Goal: Consume media (video, audio)

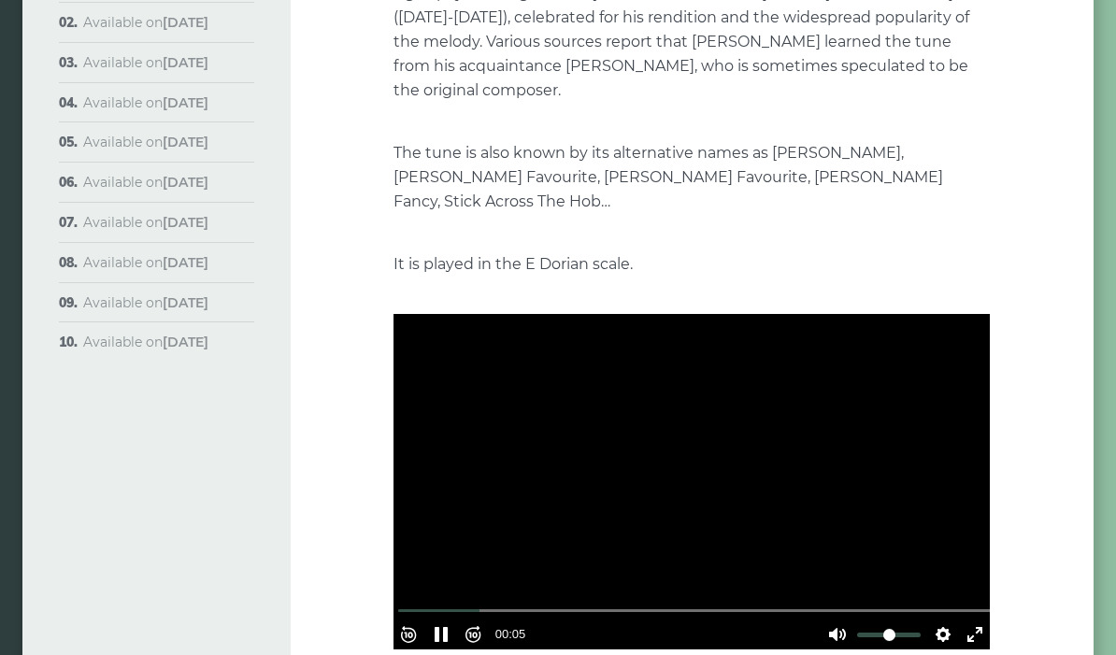
click at [644, 511] on div at bounding box center [691, 482] width 596 height 335
click at [450, 619] on button "Pause Play" at bounding box center [441, 634] width 30 height 30
type input "*****"
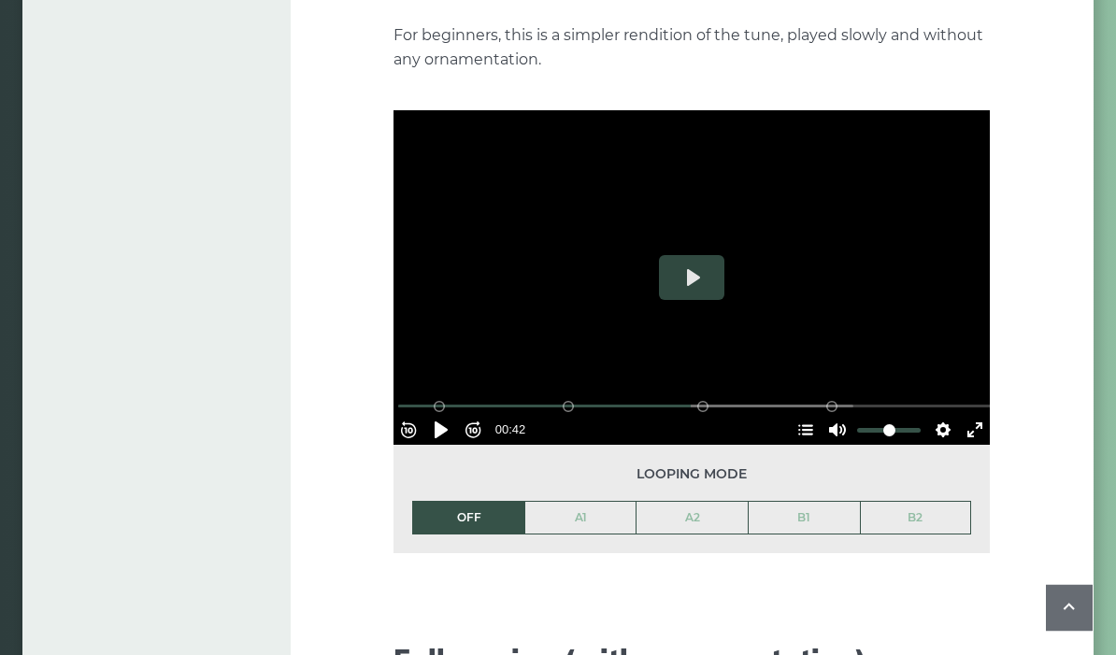
scroll to position [2162, 0]
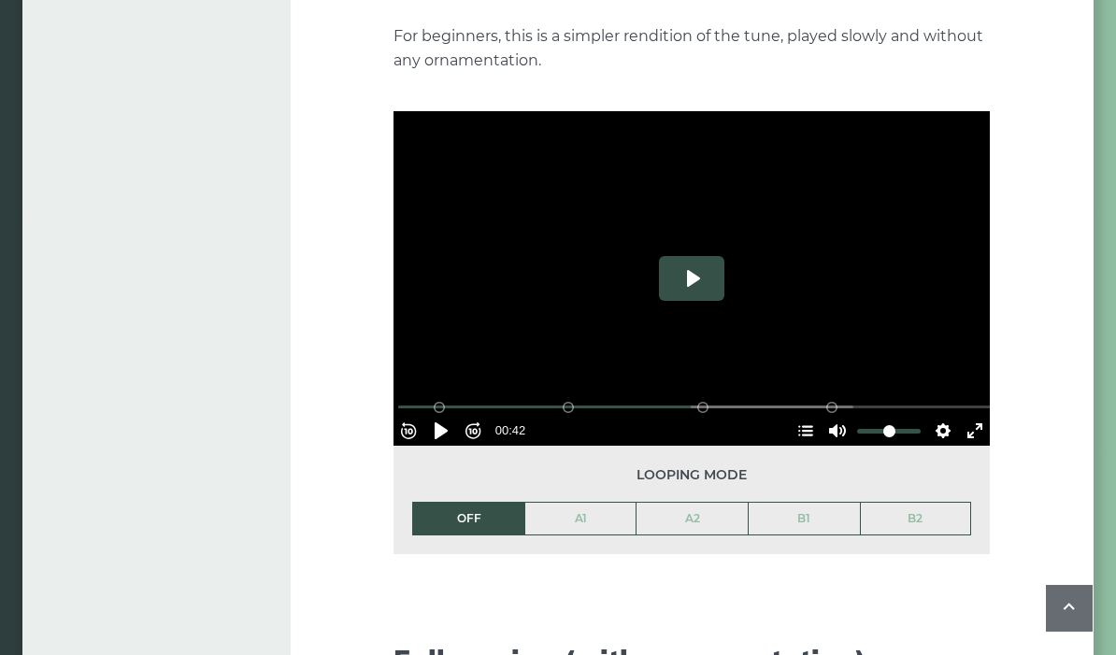
click at [678, 256] on button "Play" at bounding box center [691, 278] width 65 height 45
click at [501, 303] on div at bounding box center [691, 278] width 596 height 335
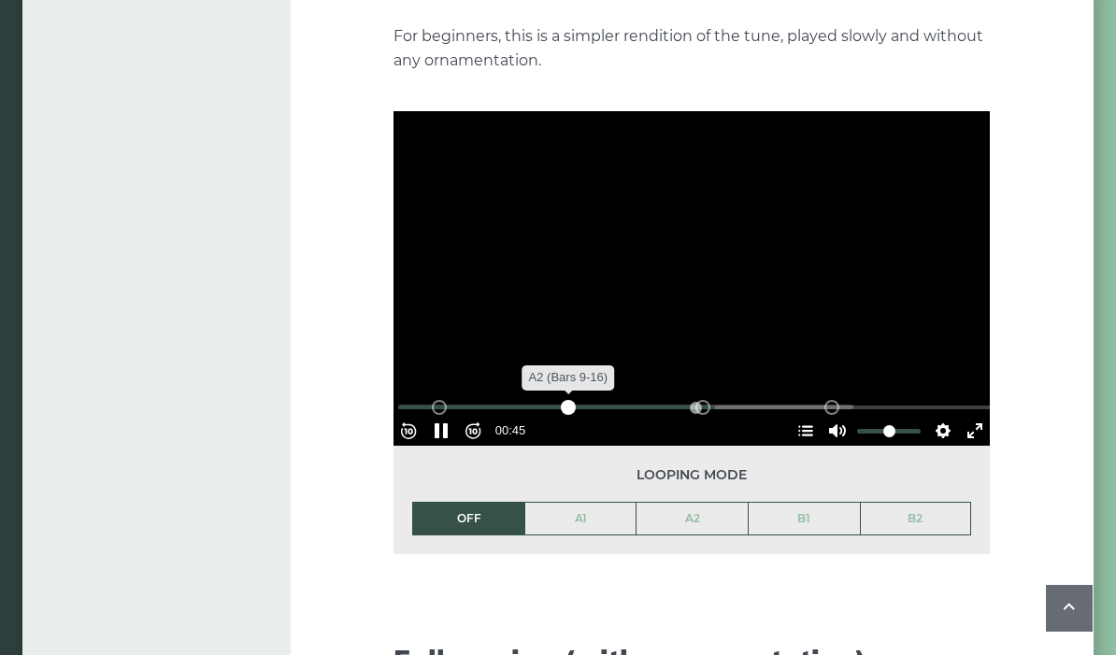
drag, startPoint x: 694, startPoint y: 348, endPoint x: 576, endPoint y: 371, distance: 120.0
click at [576, 371] on div "Rewind 10s Pause Play Forward 10s % buffered 00:00 B2 (Bars 25-32) B1 (Bars 17-…" at bounding box center [691, 405] width 596 height 80
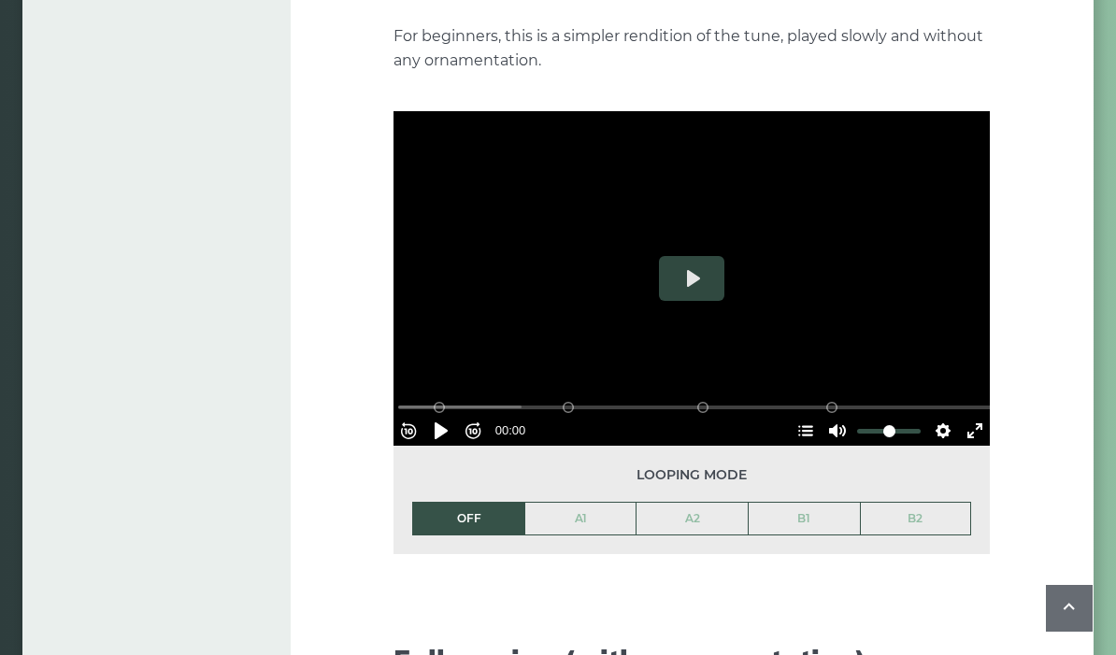
drag, startPoint x: 722, startPoint y: 375, endPoint x: 339, endPoint y: 349, distance: 384.0
click at [339, 349] on div "Week 1: Morrison’s Jig The first popular tune we’ll learn in the course is call…" at bounding box center [693, 431] width 804 height 4984
click at [931, 416] on button "Settings" at bounding box center [943, 431] width 30 height 30
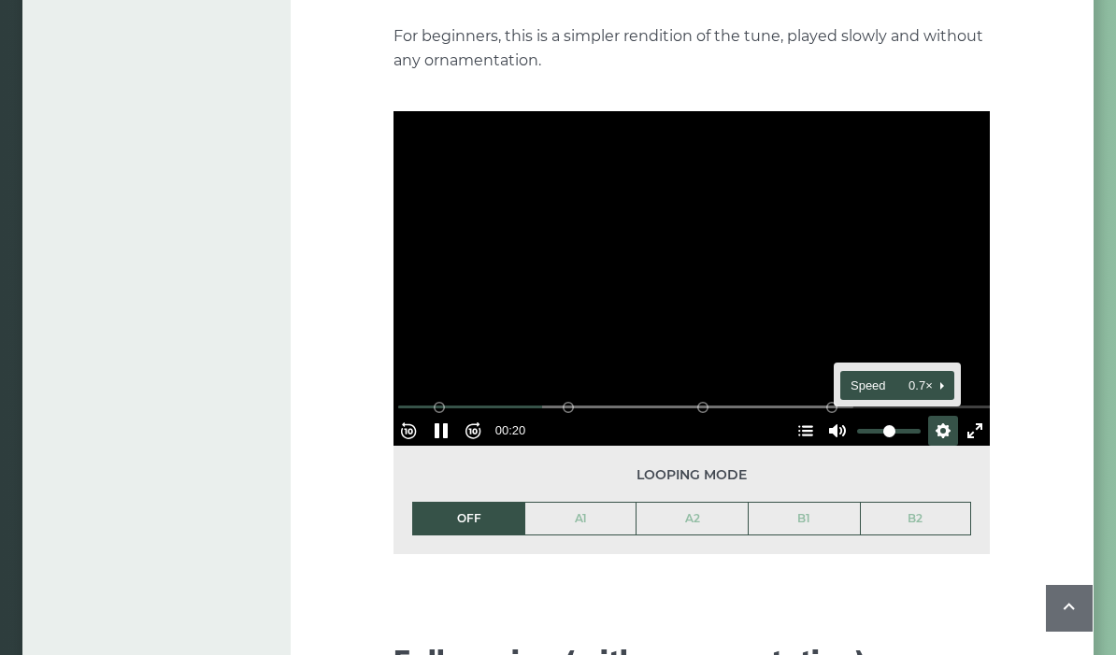
click at [932, 371] on button "Speed 0.7×" at bounding box center [896, 385] width 113 height 29
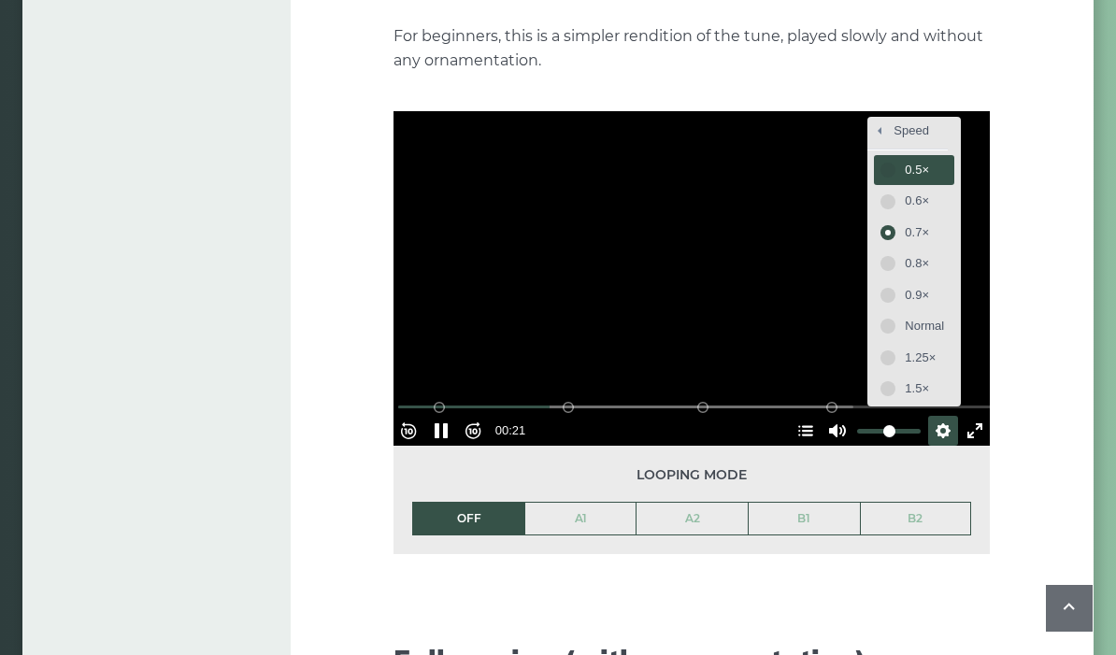
click at [904, 160] on span "0.5×" at bounding box center [923, 170] width 39 height 21
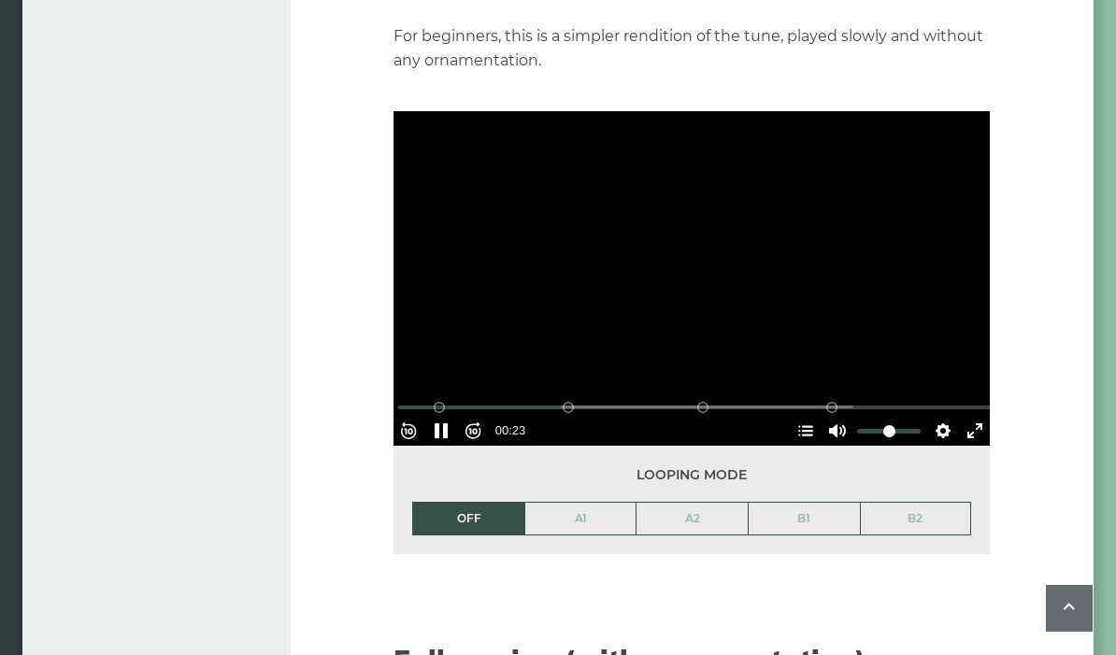
drag, startPoint x: 568, startPoint y: 370, endPoint x: 385, endPoint y: 345, distance: 184.9
click at [385, 345] on div "Week 1: Morrison’s Jig The first popular tune we’ll learn in the course is call…" at bounding box center [693, 431] width 804 height 4984
click at [591, 283] on div at bounding box center [691, 278] width 596 height 335
drag, startPoint x: 573, startPoint y: 372, endPoint x: 390, endPoint y: 358, distance: 183.7
click at [390, 358] on div "Week 1: Morrison’s Jig The first popular tune we’ll learn in the course is call…" at bounding box center [693, 431] width 804 height 4984
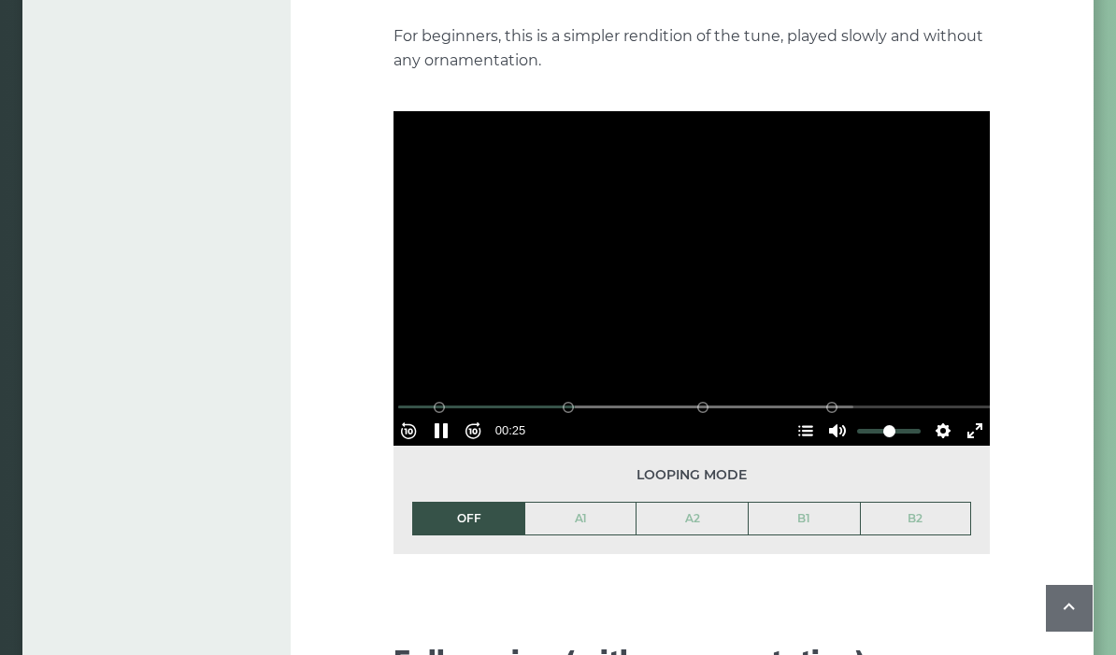
click at [643, 316] on div at bounding box center [691, 278] width 596 height 335
click at [447, 400] on div "A1 (Bars 1-8)" at bounding box center [439, 407] width 15 height 15
click at [448, 416] on button "Pause Play" at bounding box center [441, 431] width 30 height 30
type input "*****"
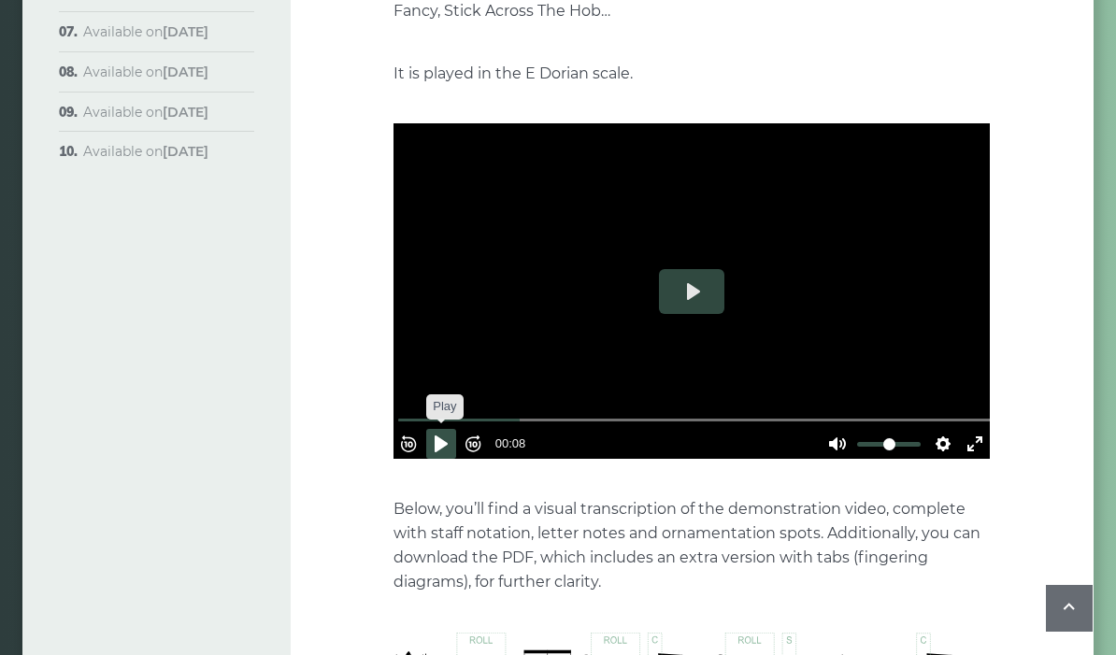
scroll to position [497, 0]
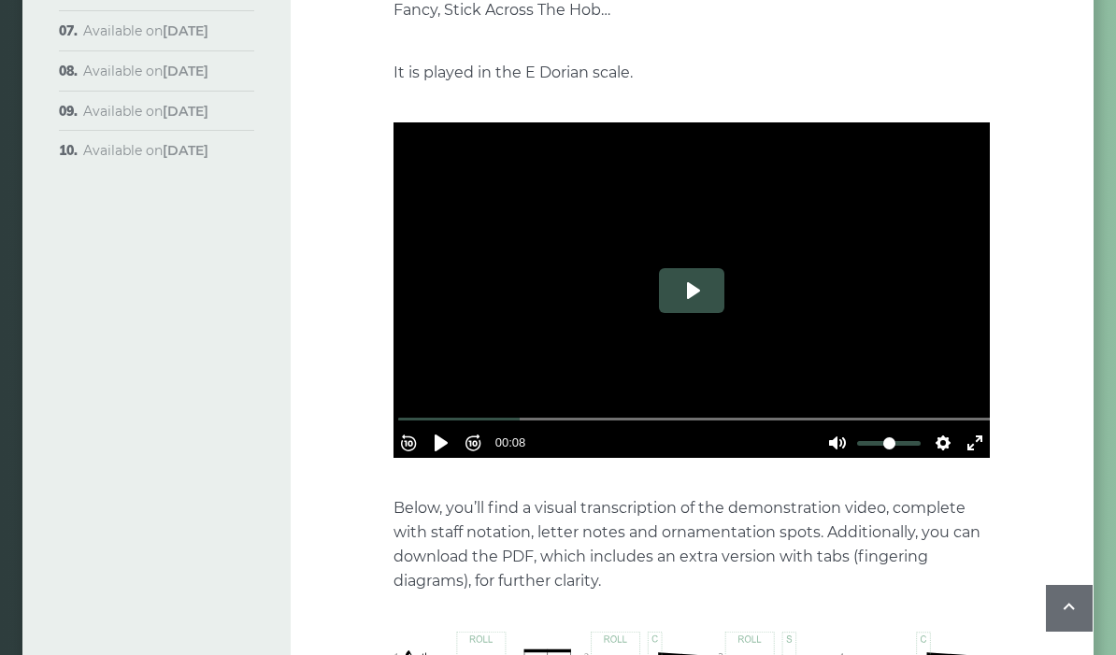
click at [694, 269] on button "Play" at bounding box center [691, 290] width 65 height 45
click at [516, 317] on div at bounding box center [691, 289] width 596 height 335
drag, startPoint x: 573, startPoint y: 386, endPoint x: 309, endPoint y: 364, distance: 264.4
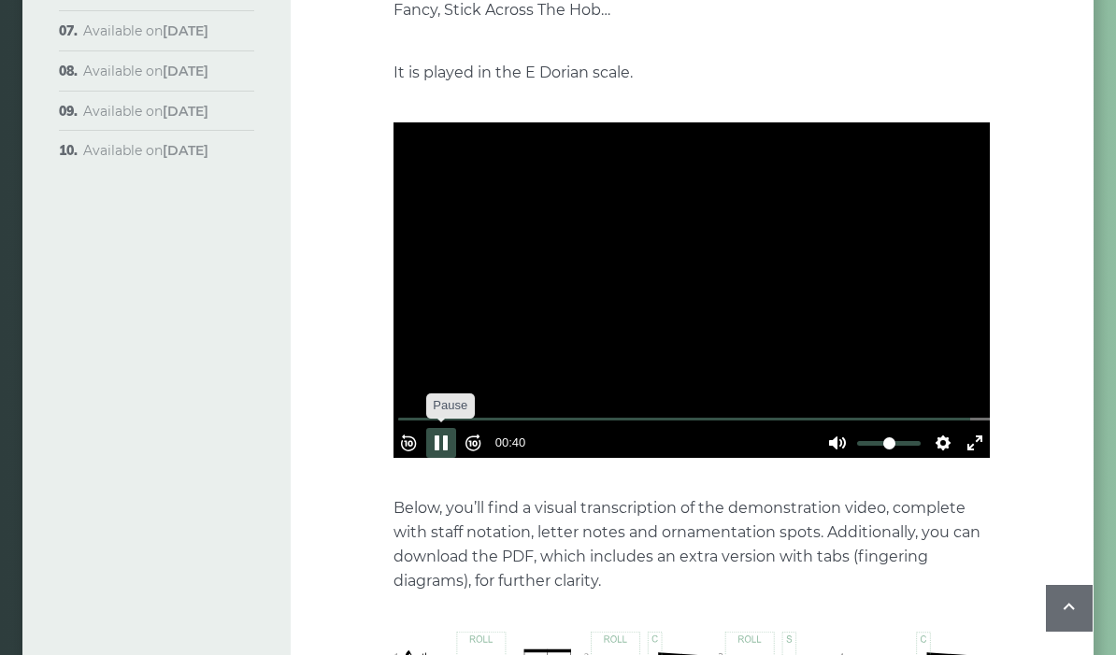
click at [454, 428] on button "Pause Play" at bounding box center [441, 443] width 30 height 30
type input "*****"
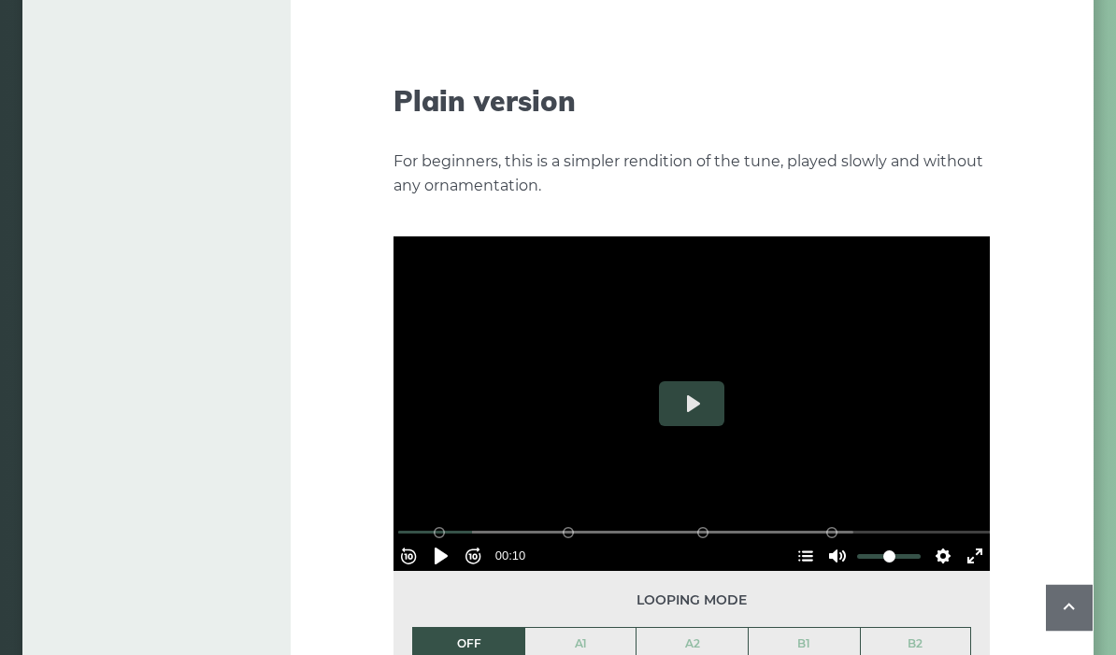
scroll to position [2037, 0]
click at [693, 381] on button "Play" at bounding box center [691, 403] width 65 height 45
click at [443, 541] on button "Pause Play" at bounding box center [441, 556] width 30 height 30
type input "*****"
click at [2, 176] on div "Course Overview Approach & methodology Prerequisites Lessons structure Video co…" at bounding box center [558, 556] width 1116 height 4984
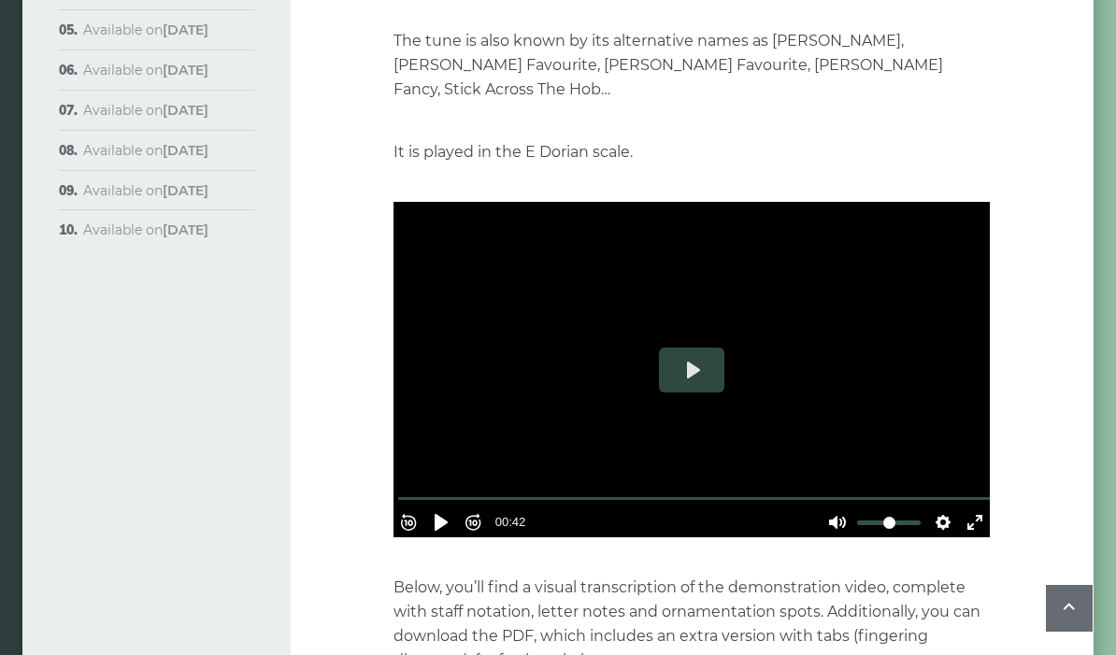
scroll to position [417, 0]
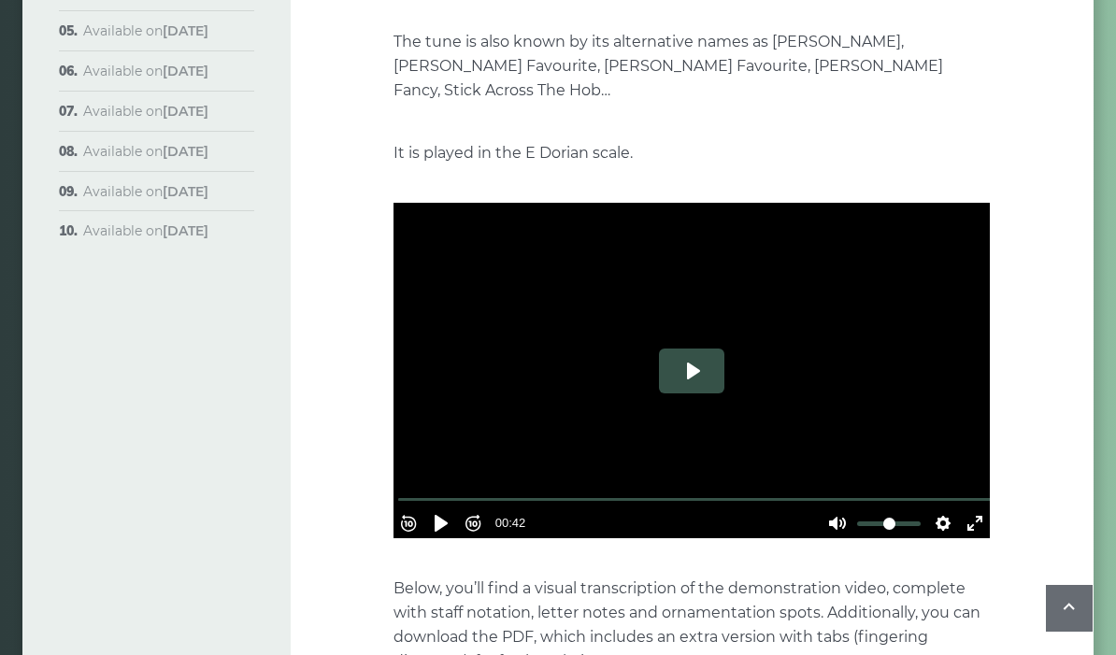
click at [690, 353] on button "Play" at bounding box center [691, 371] width 65 height 45
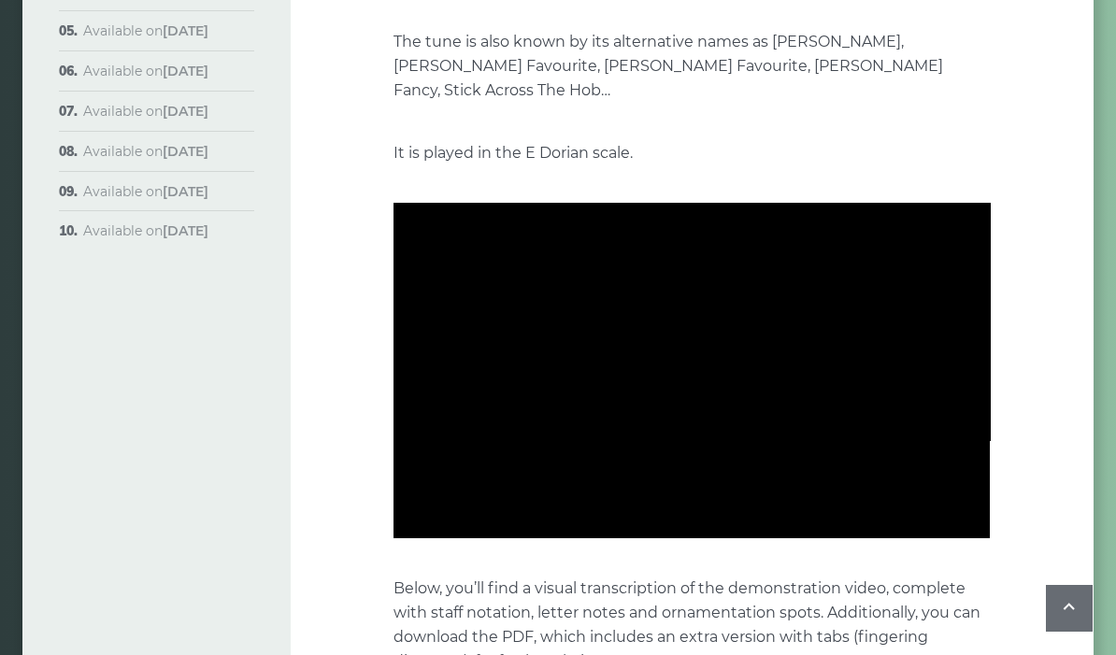
type input "*****"
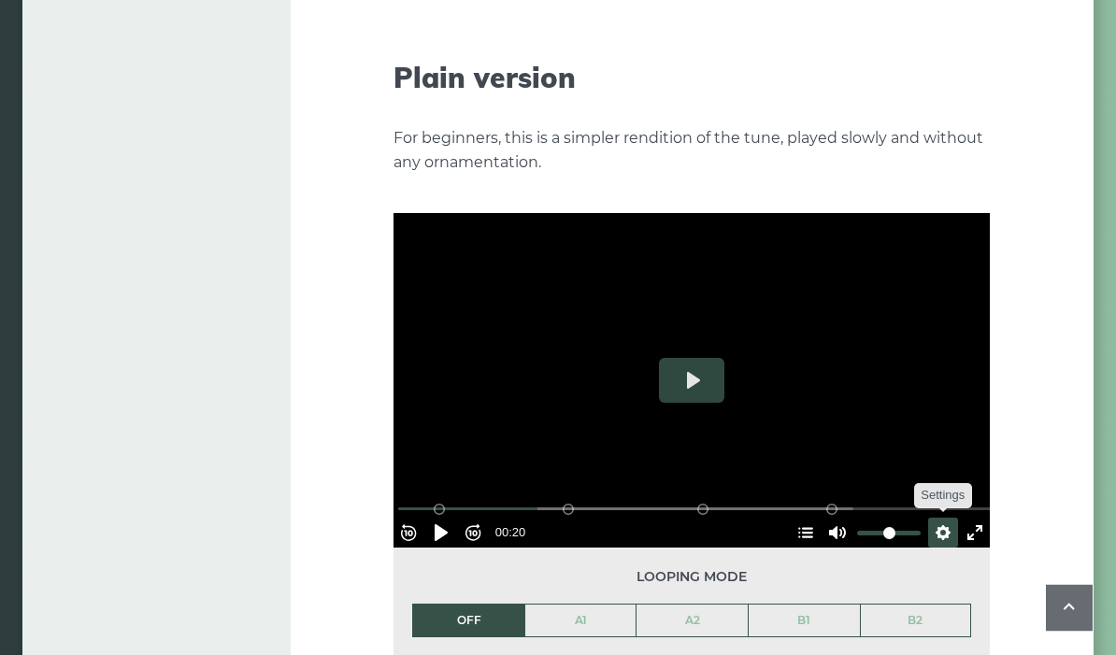
scroll to position [2060, 0]
click at [935, 518] on button "Settings" at bounding box center [943, 533] width 30 height 30
click at [914, 477] on span "Speed 0.5×" at bounding box center [889, 487] width 78 height 21
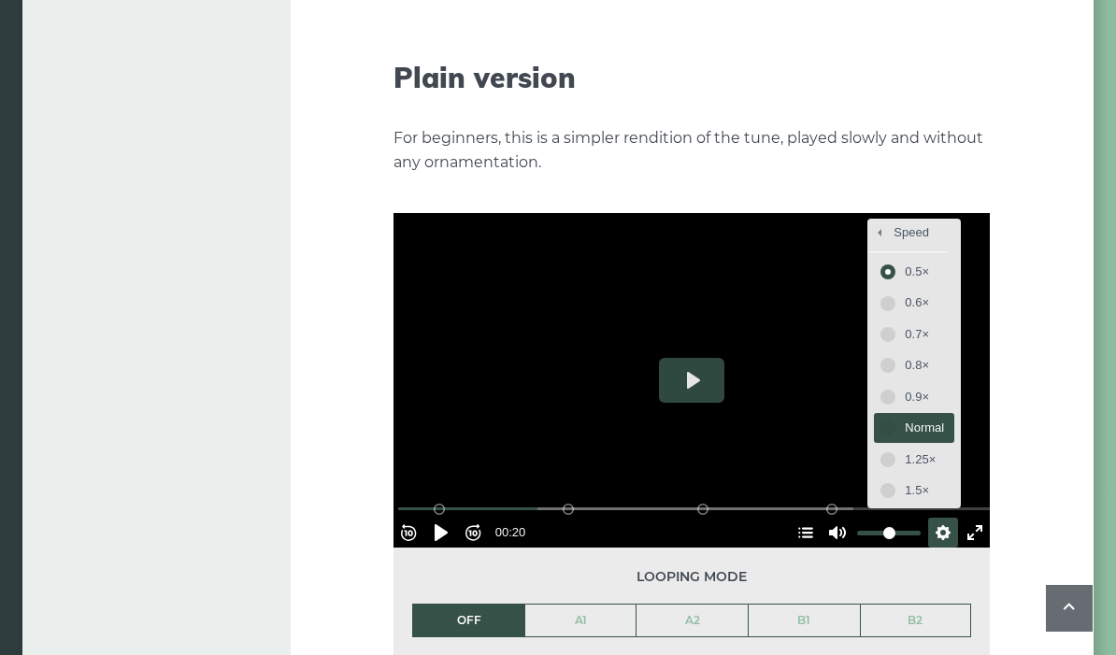
click at [918, 418] on span "Normal" at bounding box center [923, 428] width 39 height 21
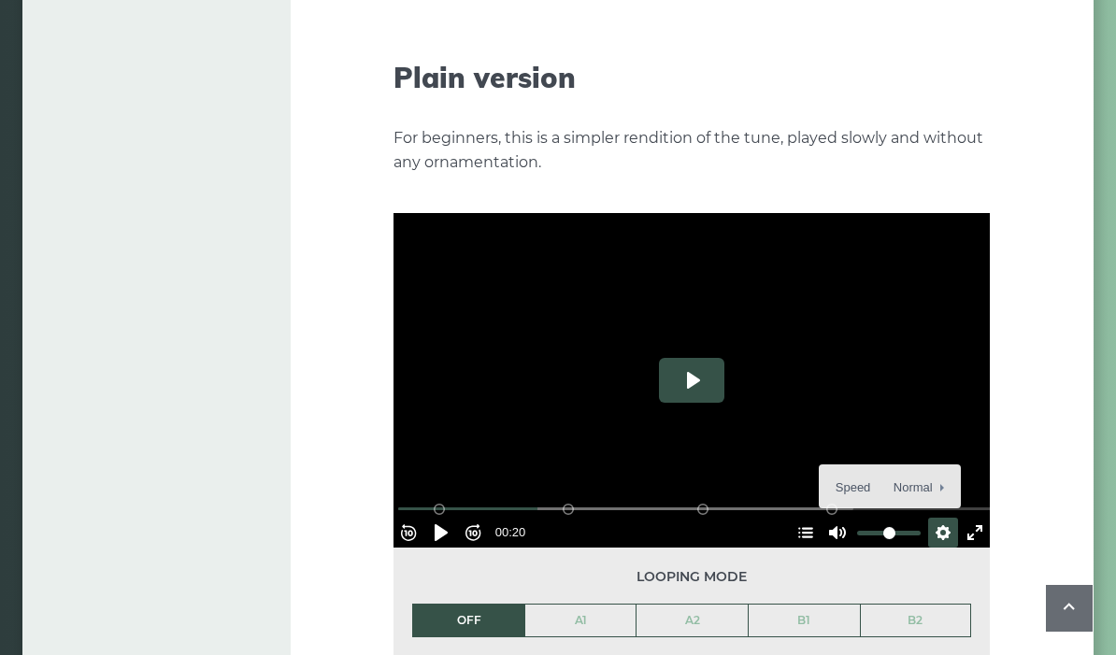
click at [695, 358] on button "Play" at bounding box center [691, 380] width 65 height 45
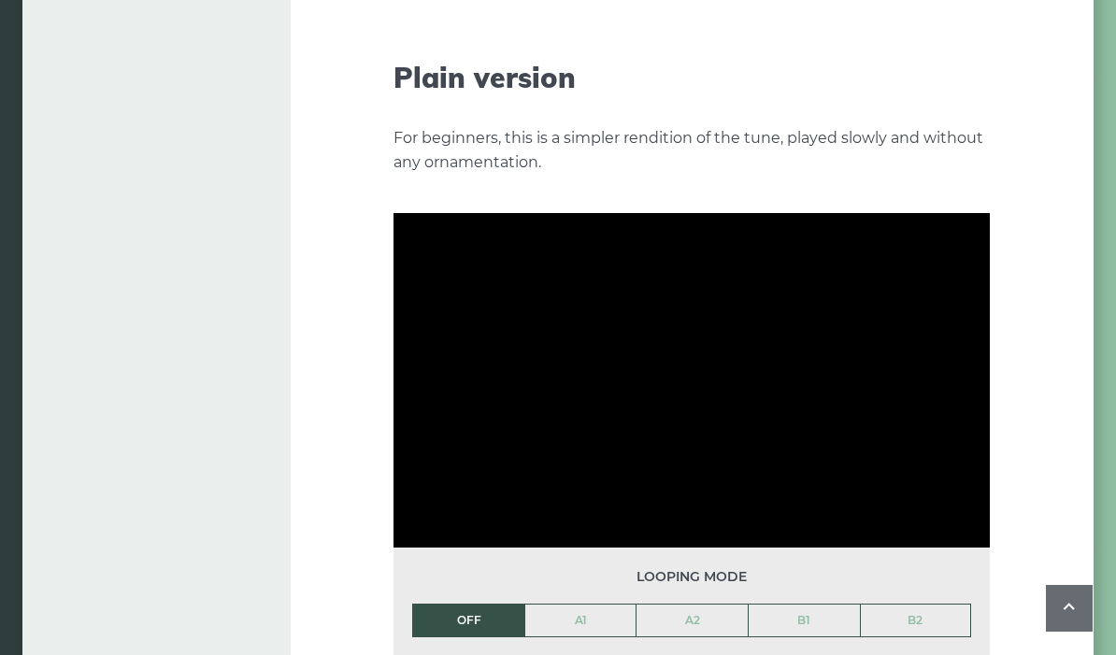
type input "***"
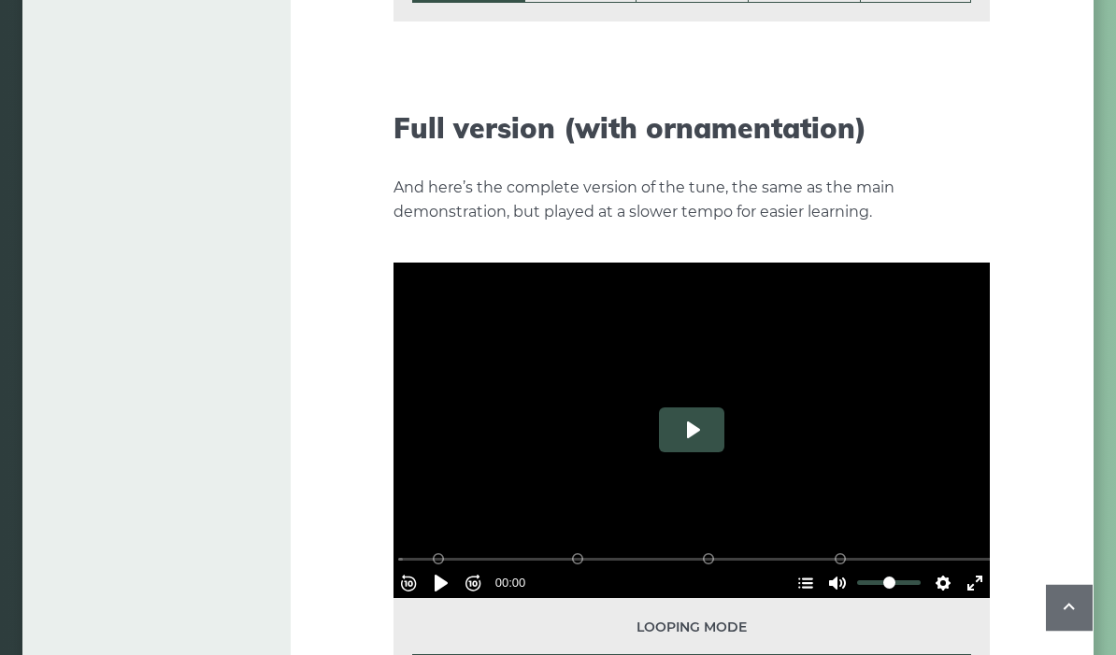
scroll to position [2695, 0]
click at [697, 407] on button "Play" at bounding box center [691, 429] width 65 height 45
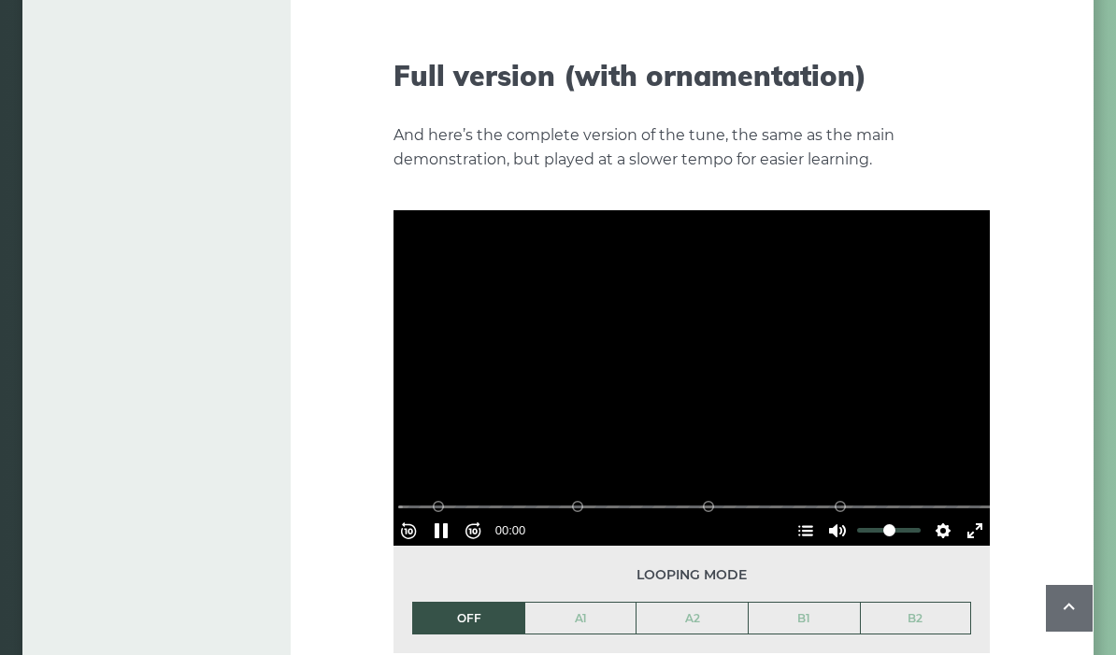
scroll to position [2742, 0]
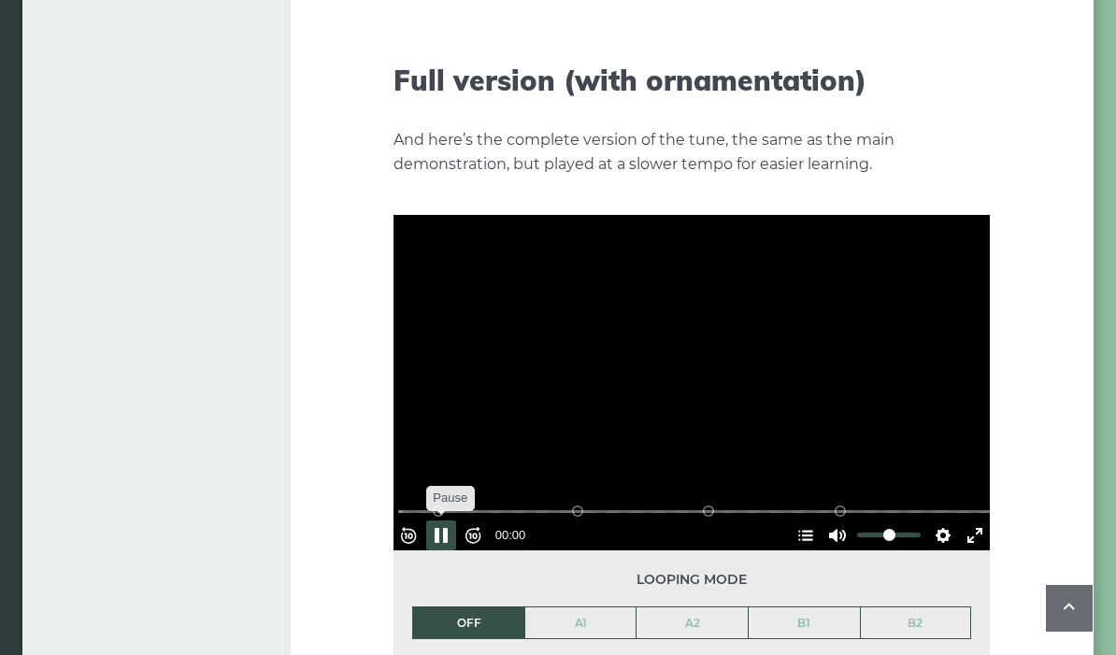
click at [450, 520] on button "Pause Play" at bounding box center [441, 535] width 30 height 30
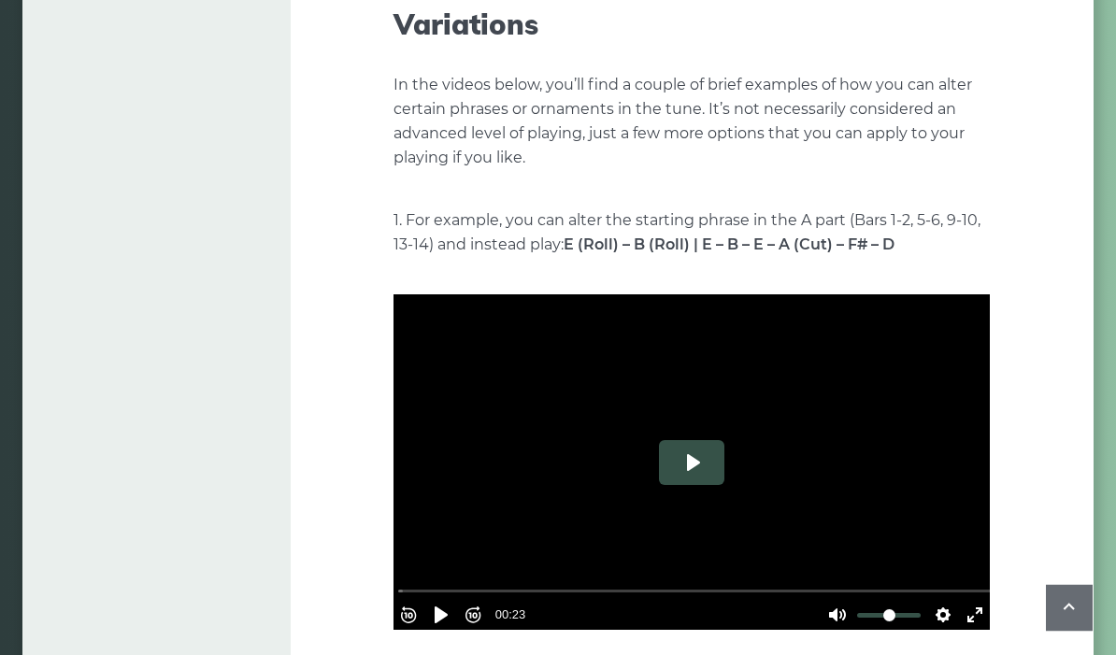
scroll to position [3482, 0]
click at [691, 440] on button "Play" at bounding box center [691, 462] width 65 height 45
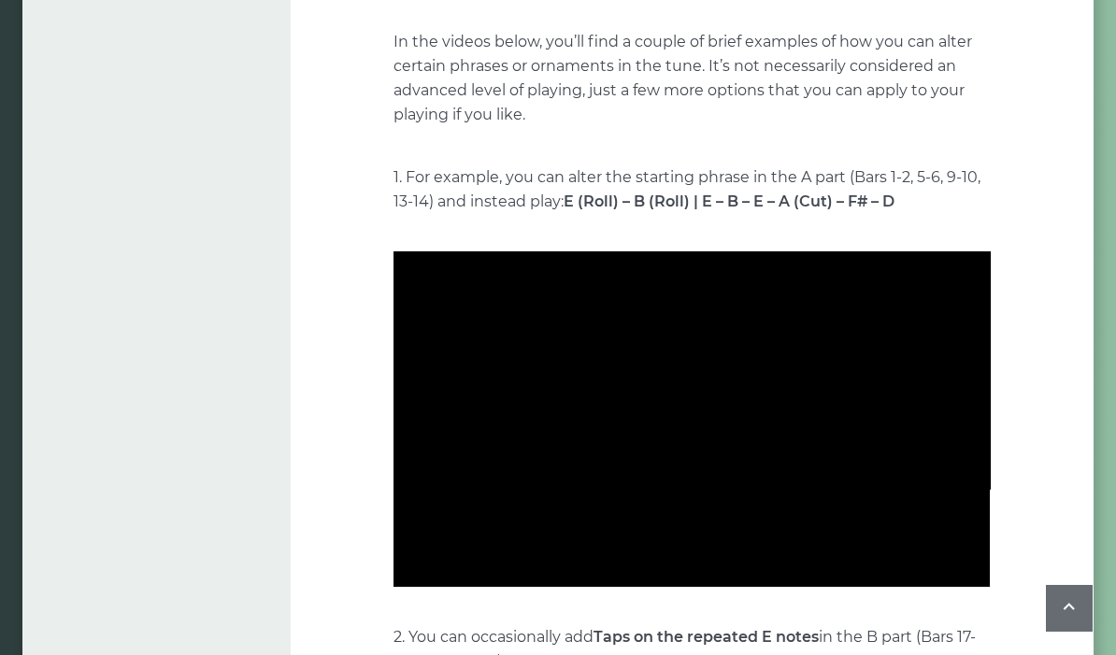
scroll to position [3526, 0]
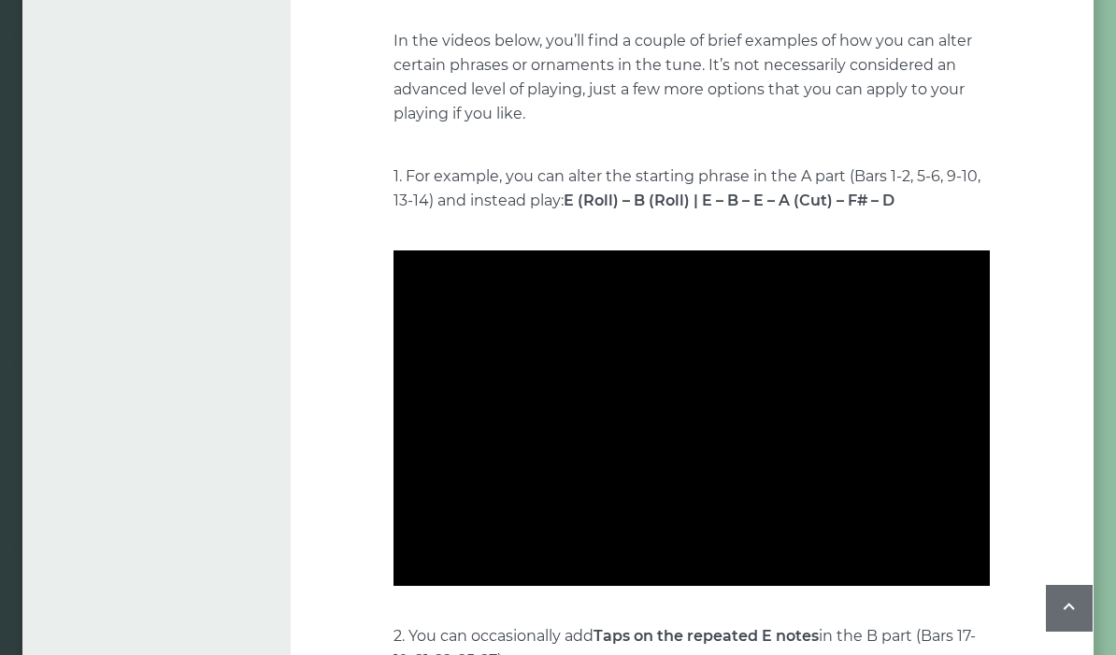
type input "***"
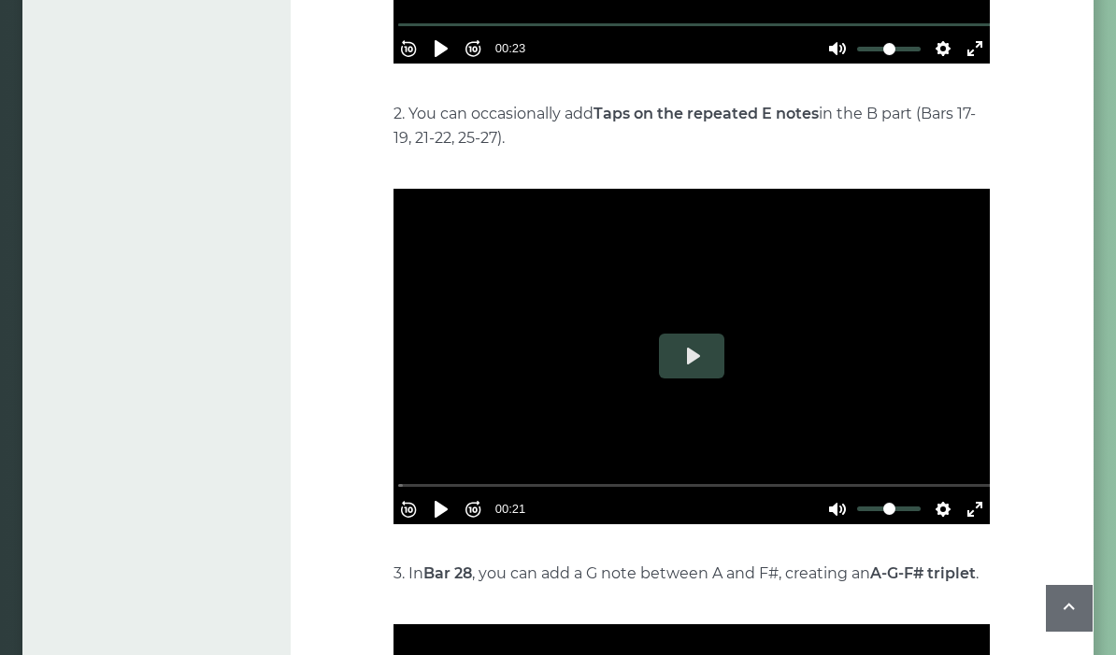
scroll to position [4048, 0]
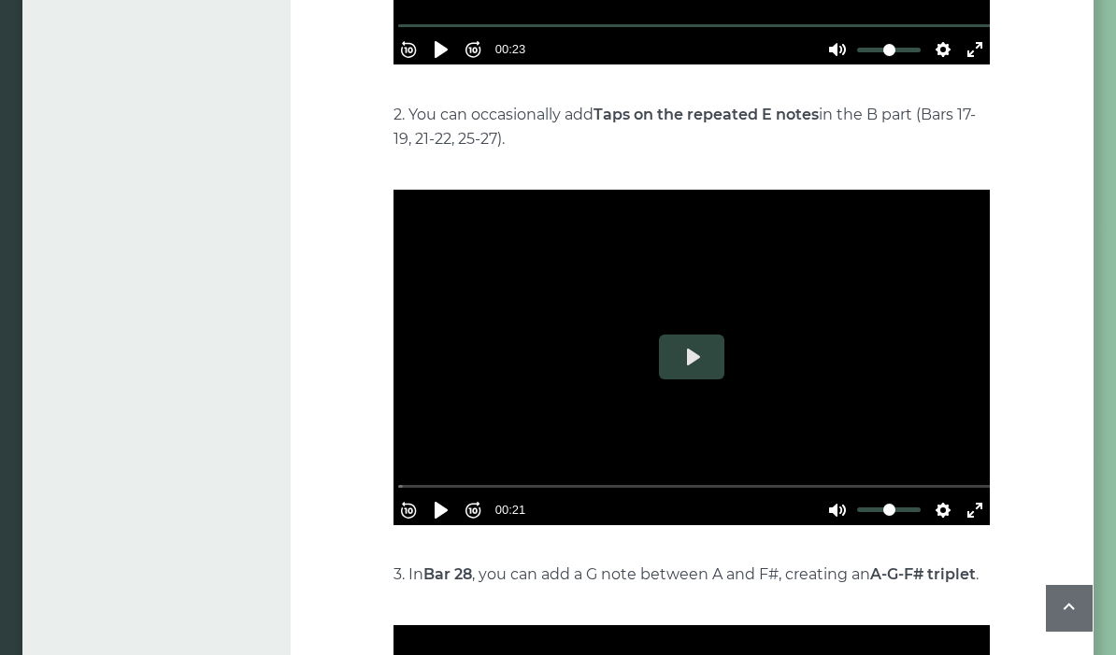
click at [456, 495] on button "Pause Play" at bounding box center [441, 510] width 30 height 30
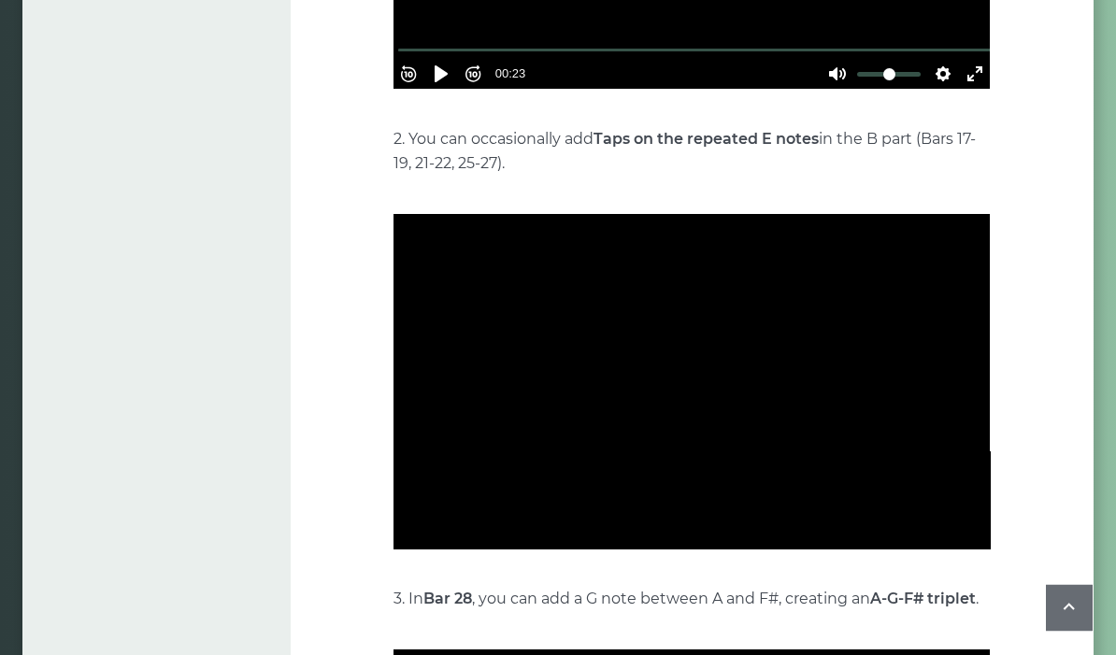
scroll to position [4023, 0]
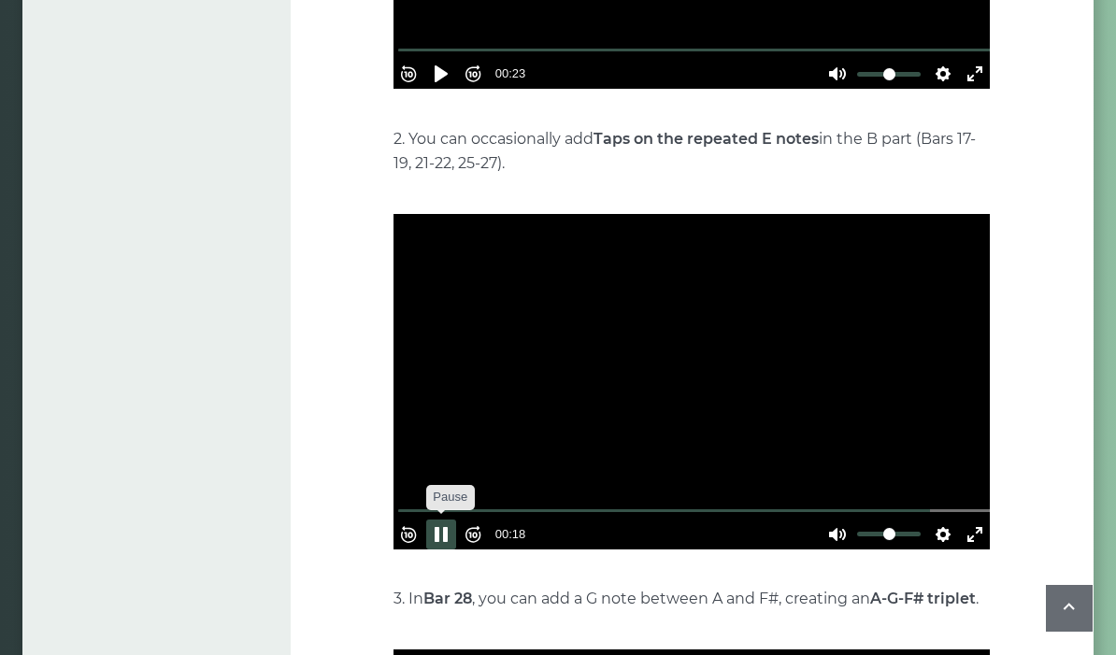
click at [450, 519] on button "Pause Play" at bounding box center [441, 534] width 30 height 30
type input "*****"
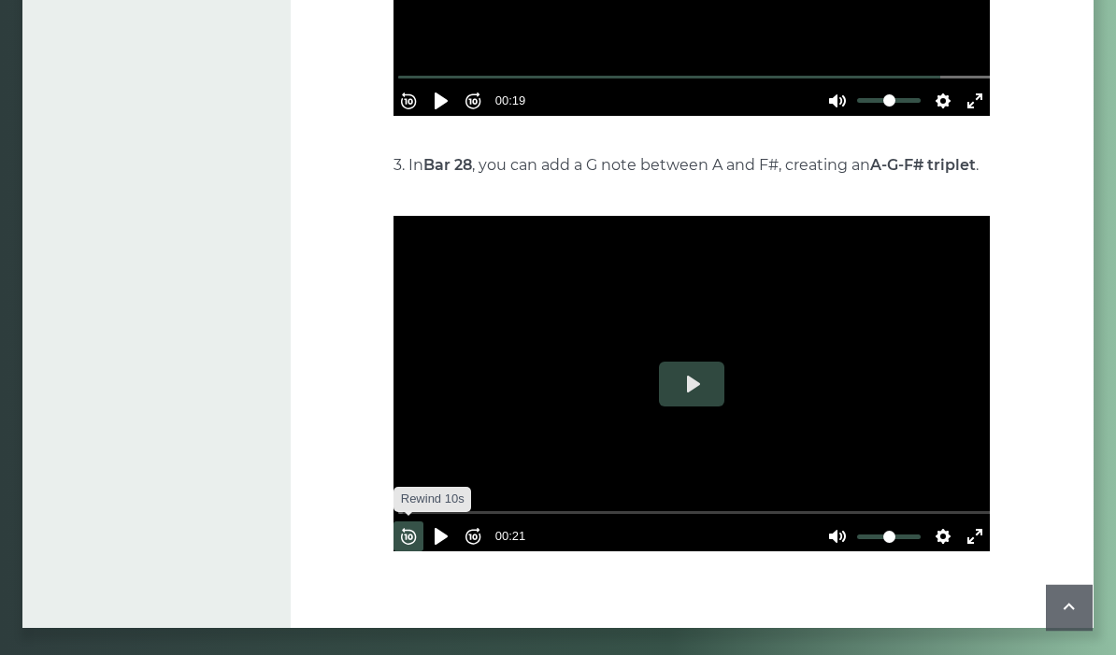
scroll to position [4456, 0]
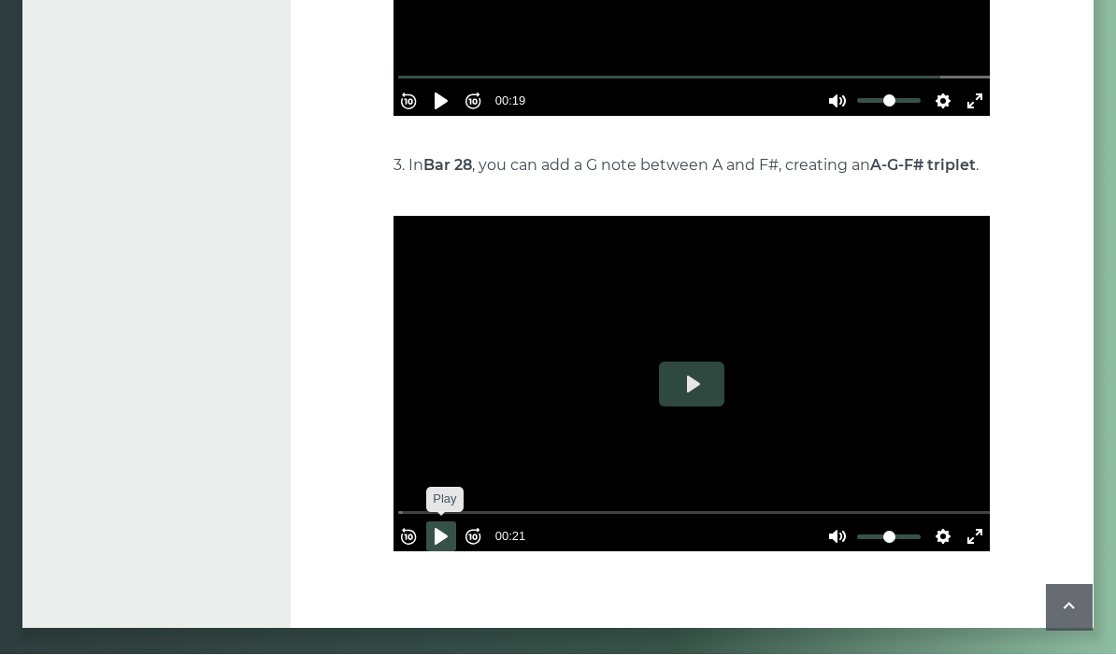
click at [452, 522] on button "Pause Play" at bounding box center [441, 537] width 30 height 30
click at [450, 522] on button "Pause Play" at bounding box center [441, 537] width 30 height 30
type input "*****"
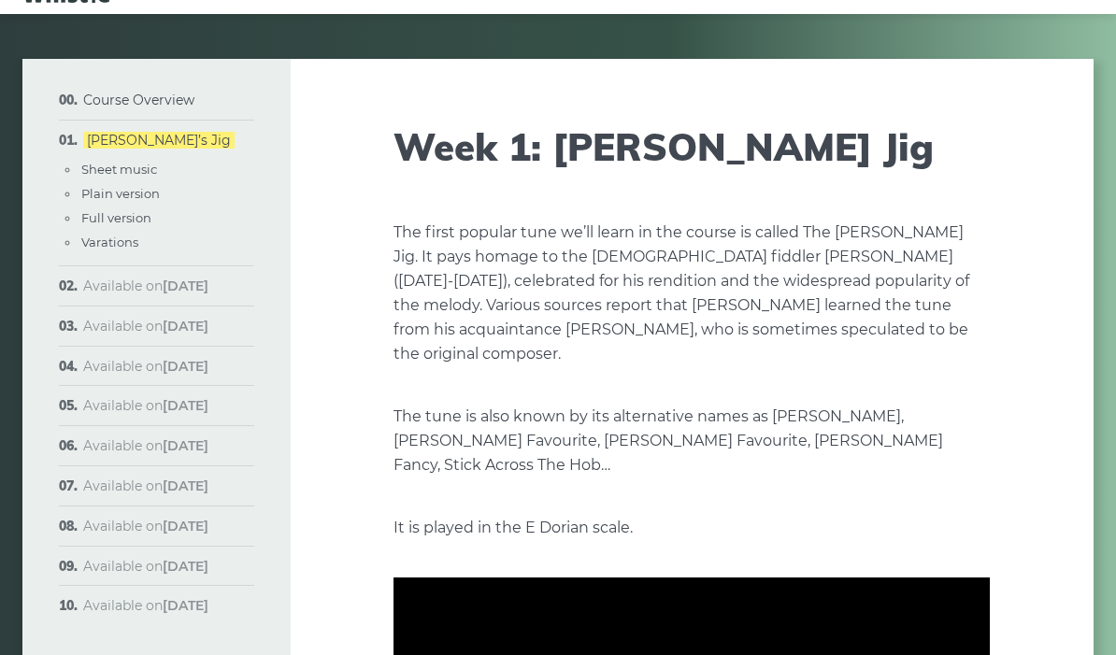
scroll to position [0, 0]
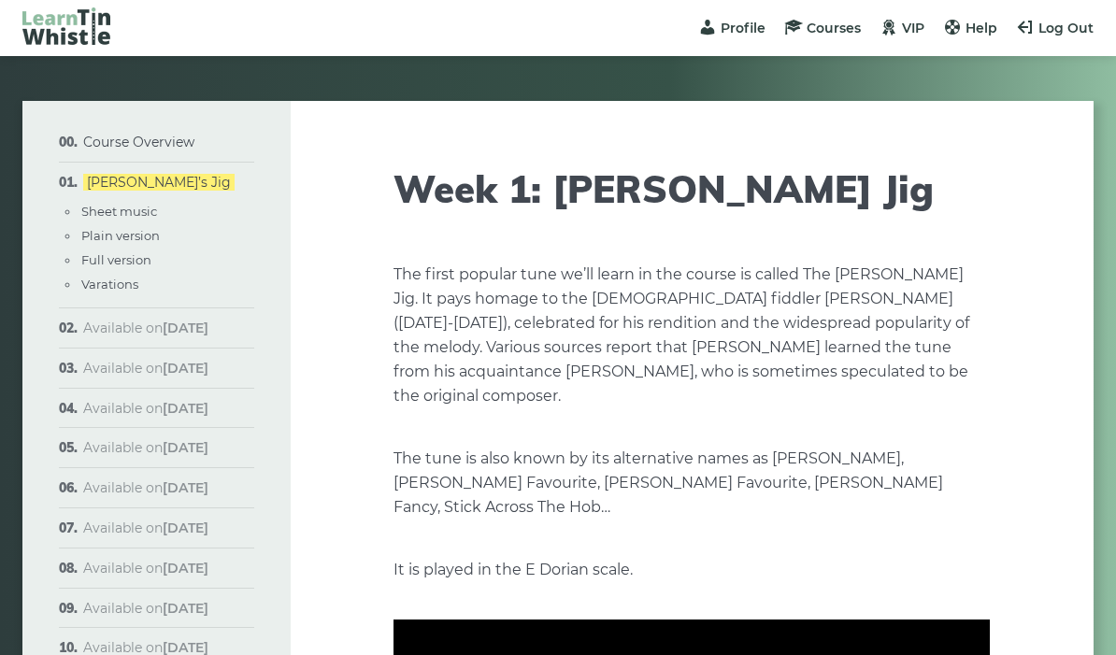
click at [72, 21] on img at bounding box center [66, 25] width 88 height 37
click at [84, 19] on img at bounding box center [66, 25] width 88 height 37
click at [906, 30] on span "VIP" at bounding box center [913, 28] width 22 height 17
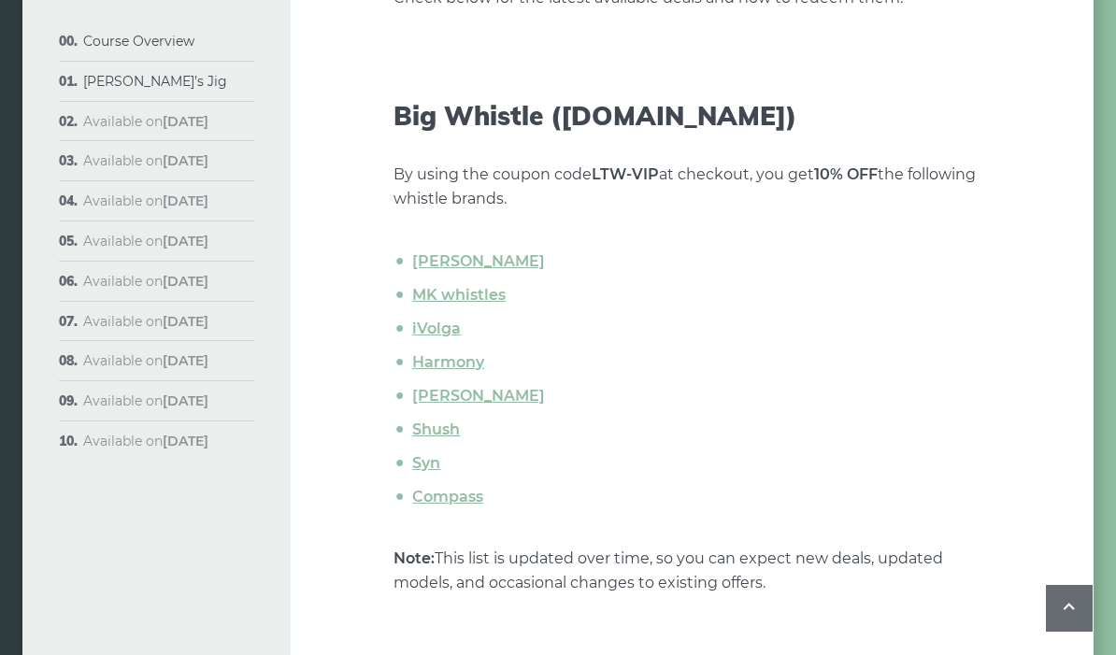
scroll to position [543, 0]
drag, startPoint x: 655, startPoint y: 175, endPoint x: 596, endPoint y: 171, distance: 59.0
click at [596, 170] on strong "LTW-VIP" at bounding box center [624, 175] width 67 height 18
copy p "LTW-VIP"
click at [475, 266] on link "Tony Dixon" at bounding box center [478, 262] width 133 height 18
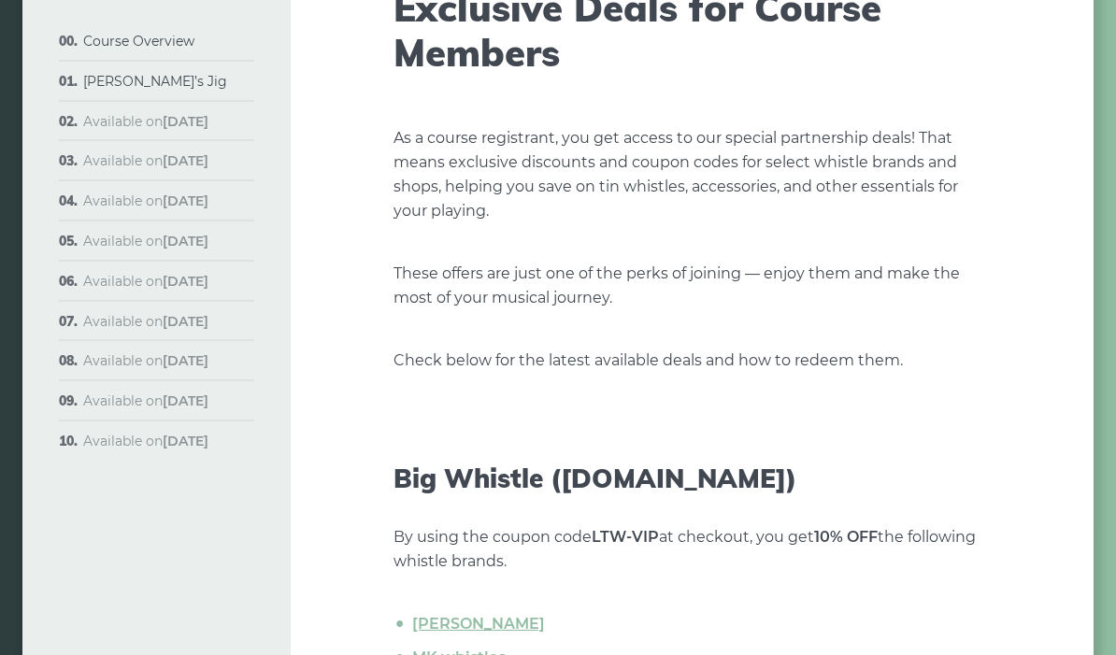
scroll to position [0, 0]
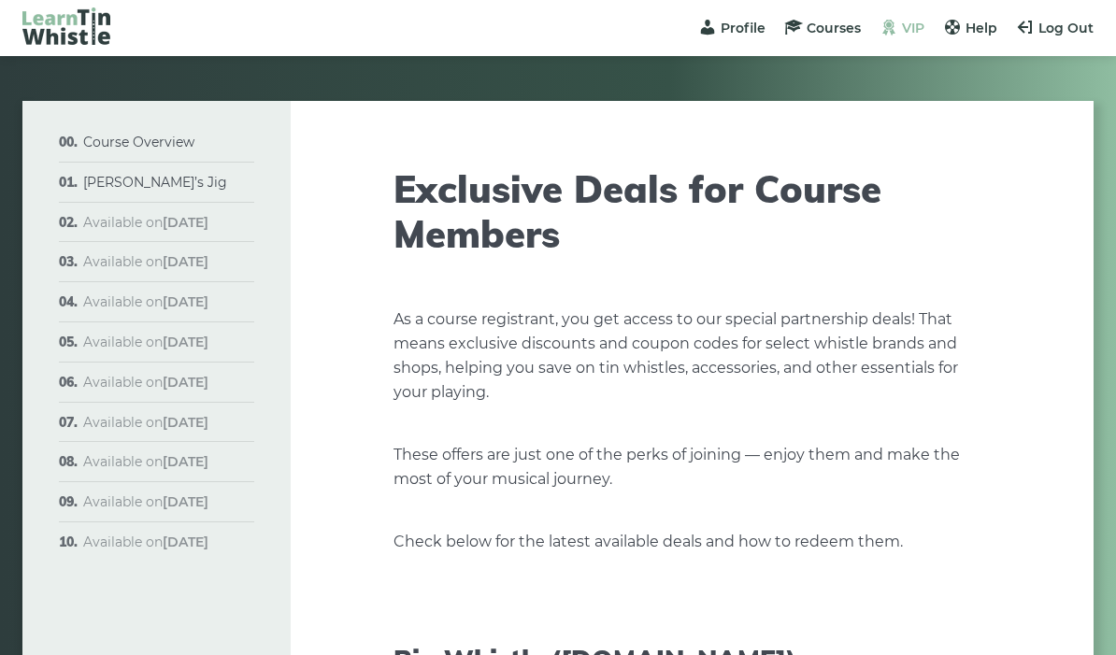
click at [909, 30] on span "VIP" at bounding box center [913, 28] width 22 height 17
click at [829, 25] on span "Courses" at bounding box center [833, 28] width 54 height 17
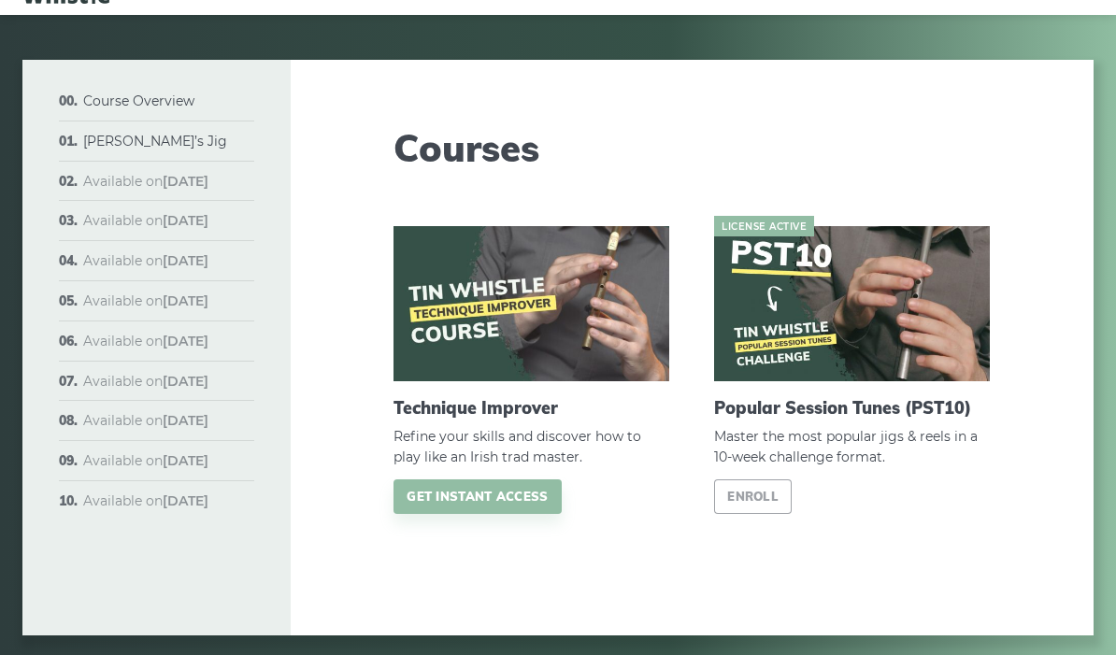
scroll to position [41, 0]
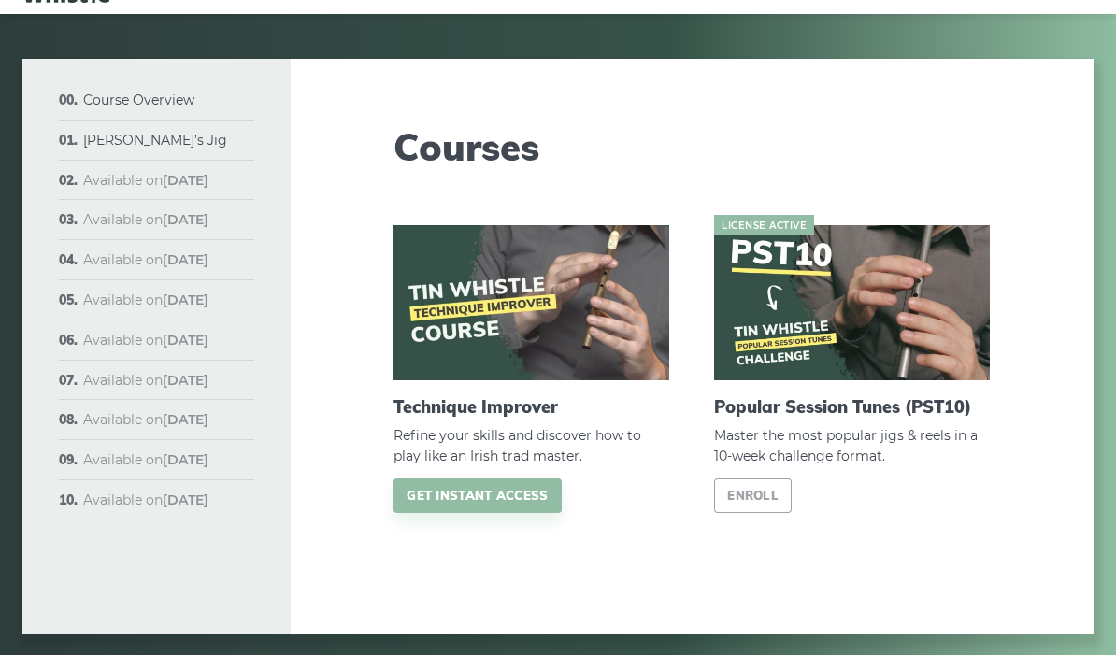
click at [497, 310] on img at bounding box center [531, 303] width 276 height 155
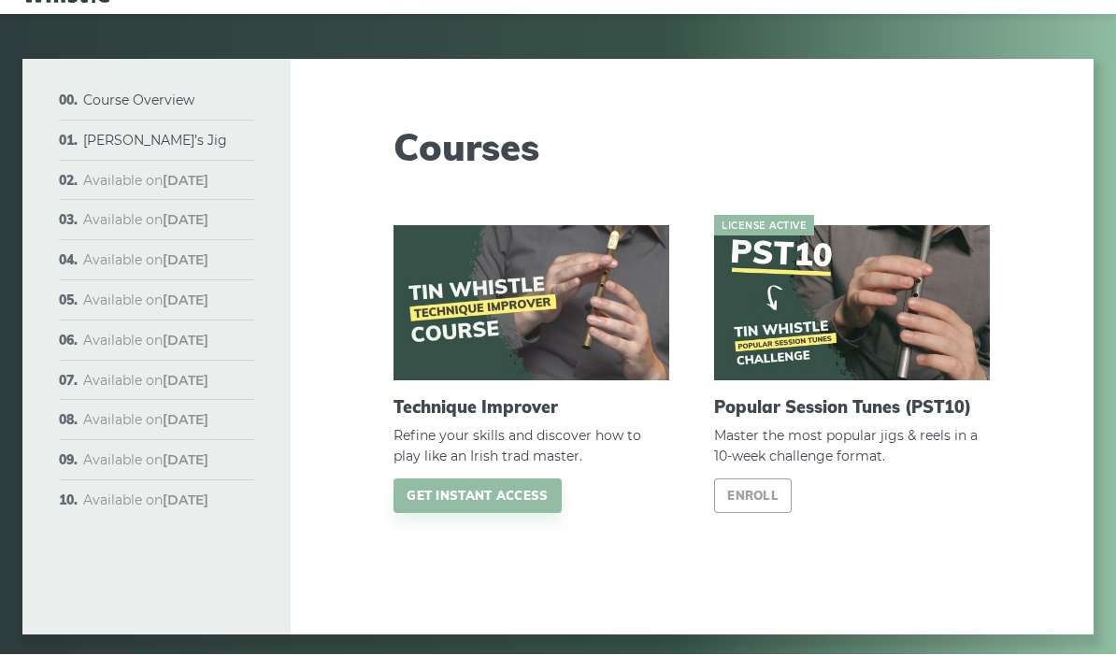
click at [492, 363] on img at bounding box center [531, 303] width 276 height 155
click at [505, 500] on link "Get instant access" at bounding box center [476, 496] width 167 height 35
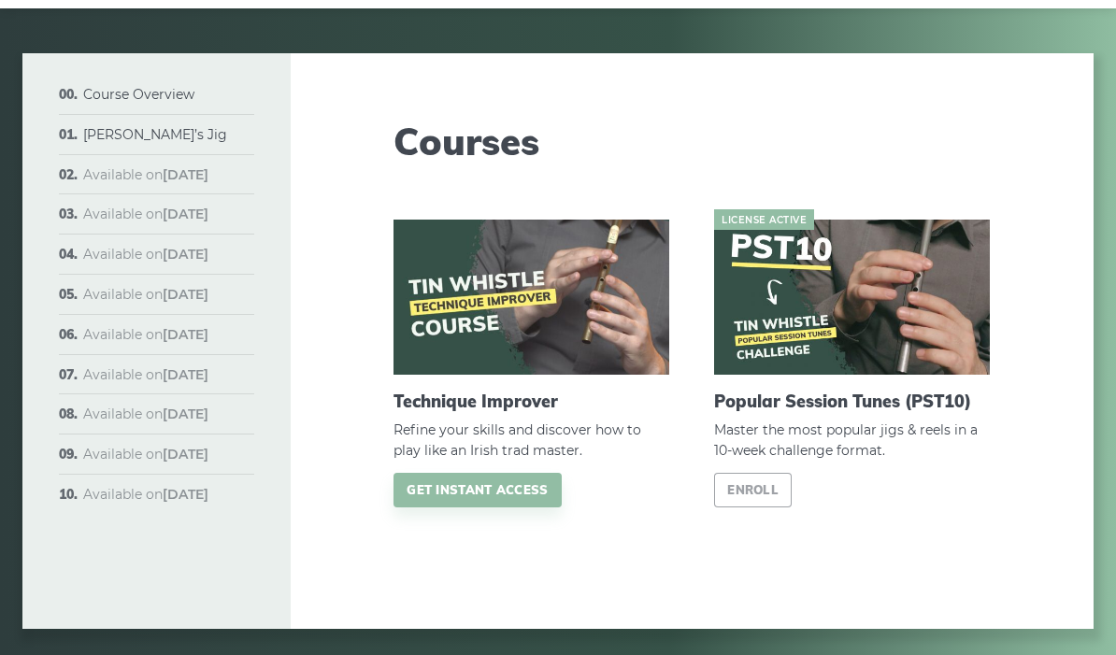
scroll to position [0, 0]
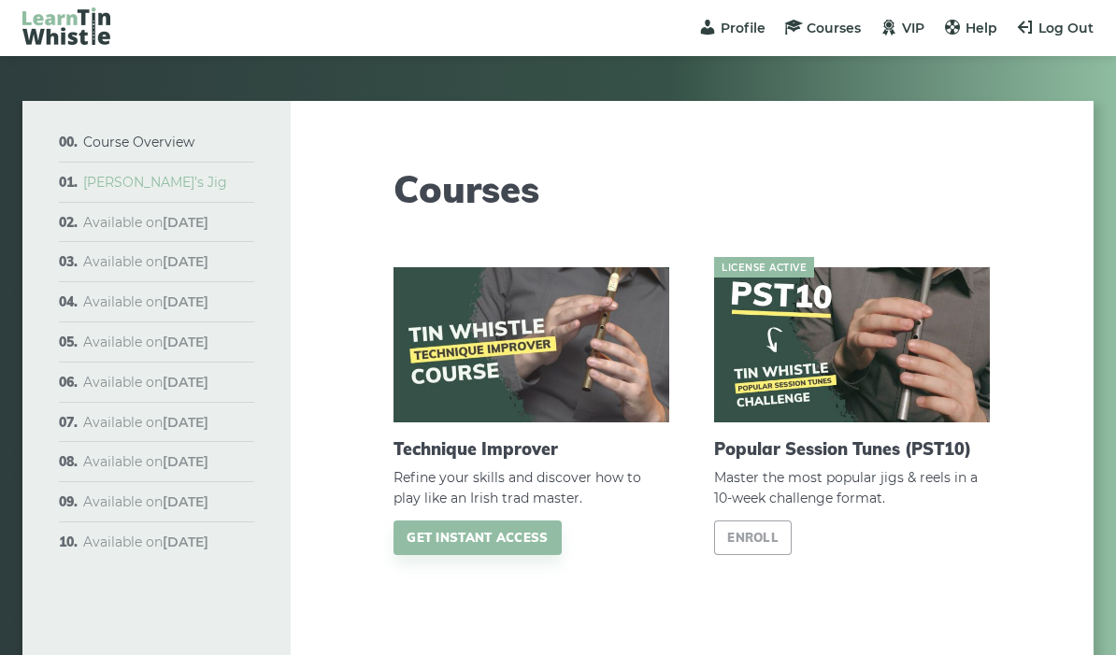
click at [154, 183] on link "[PERSON_NAME]’s Jig" at bounding box center [155, 182] width 144 height 17
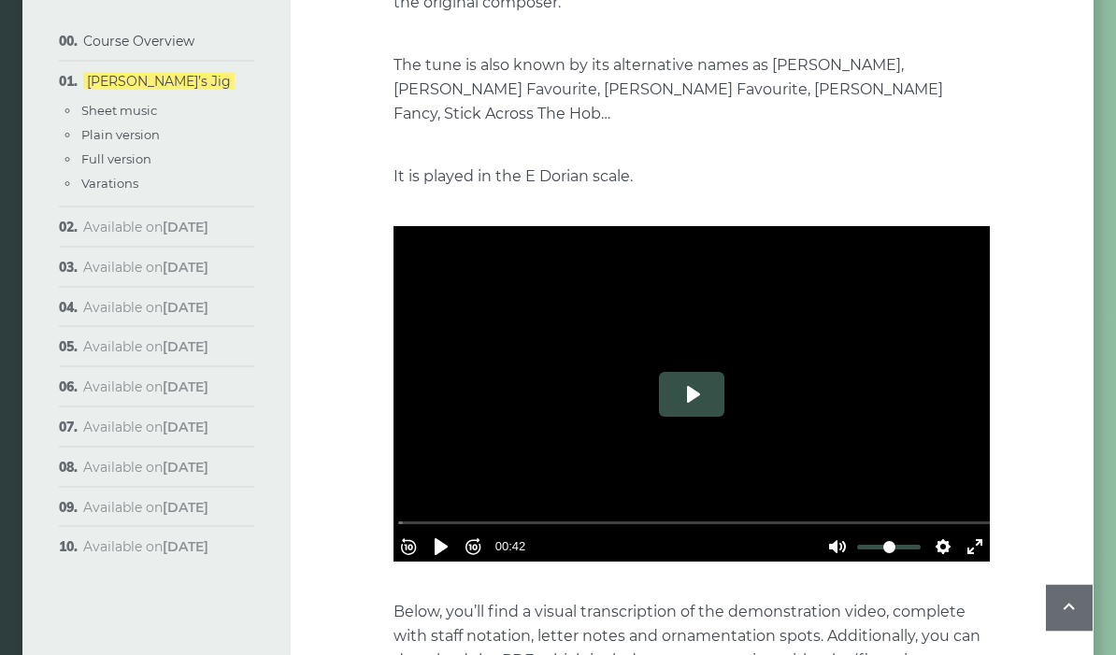
scroll to position [393, 0]
click at [690, 378] on button "Play" at bounding box center [691, 394] width 65 height 45
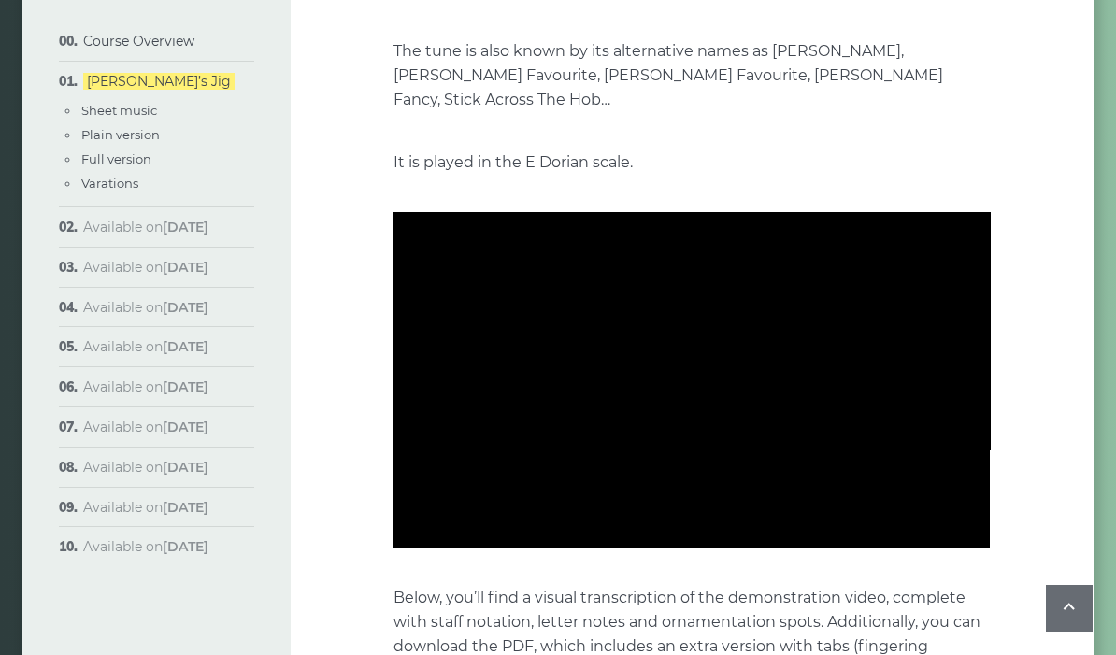
scroll to position [408, 0]
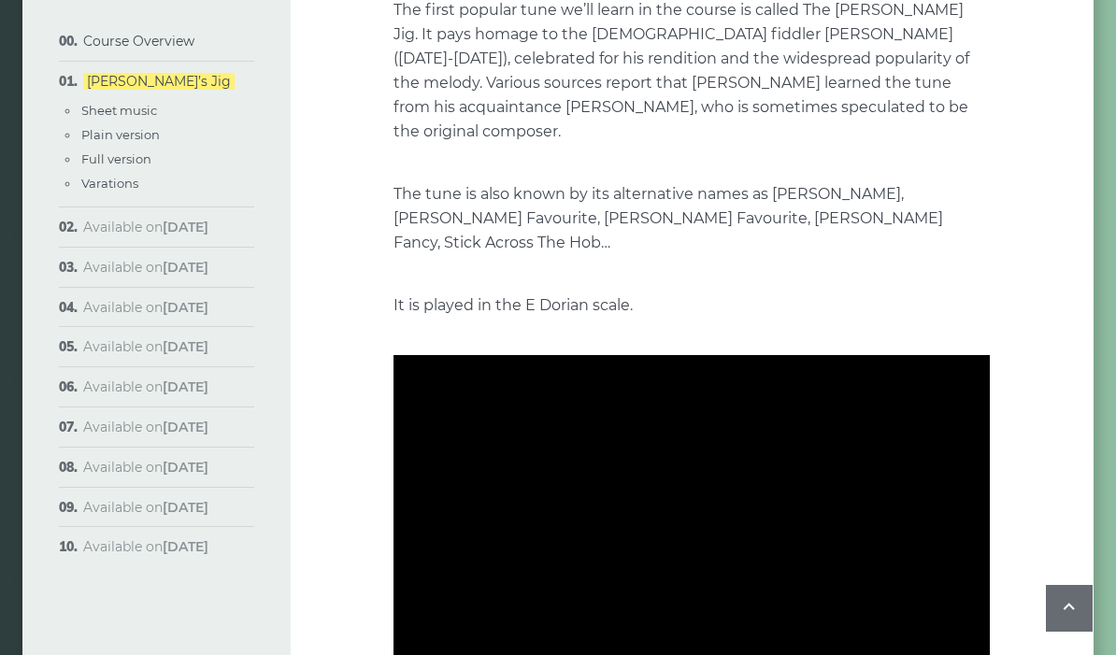
type input "***"
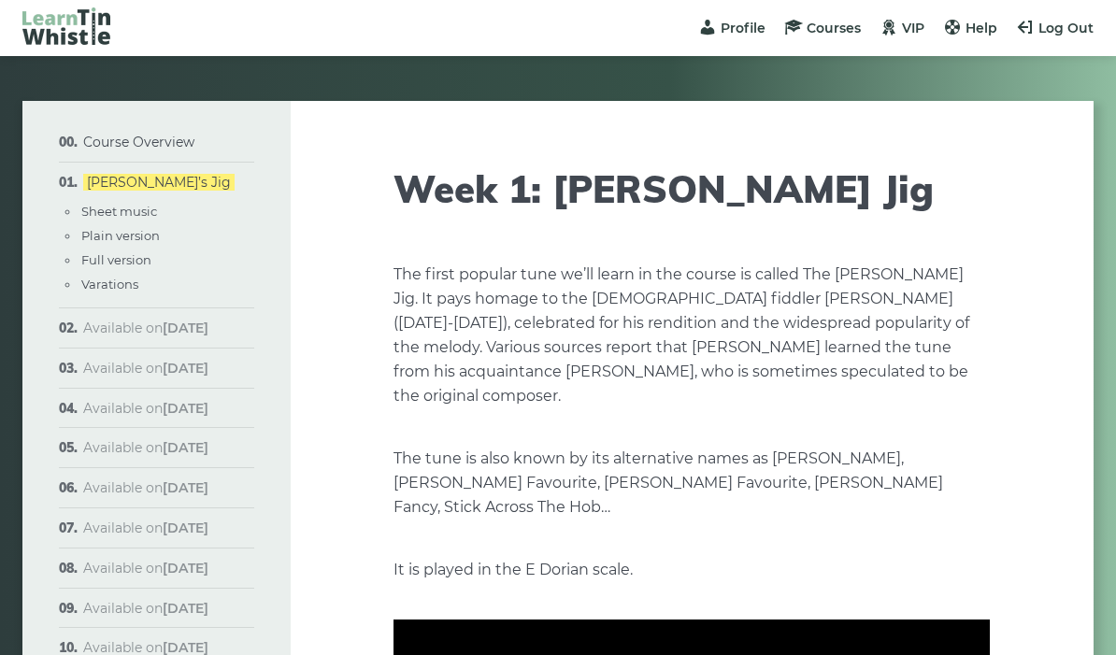
scroll to position [240, 0]
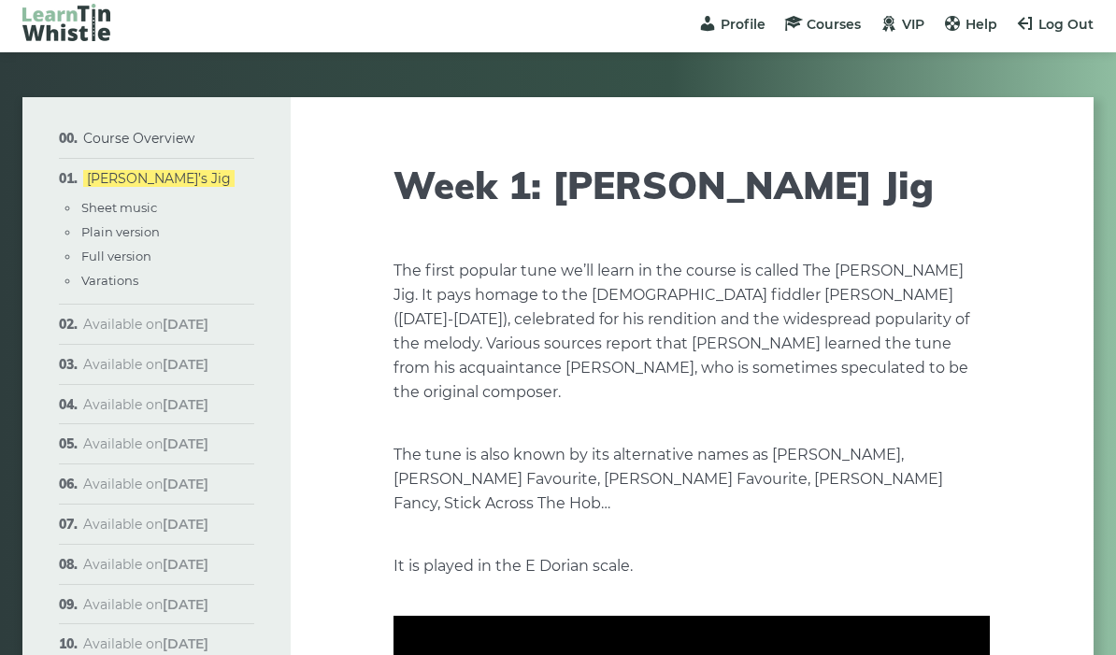
scroll to position [0, 0]
